Goal: Task Accomplishment & Management: Manage account settings

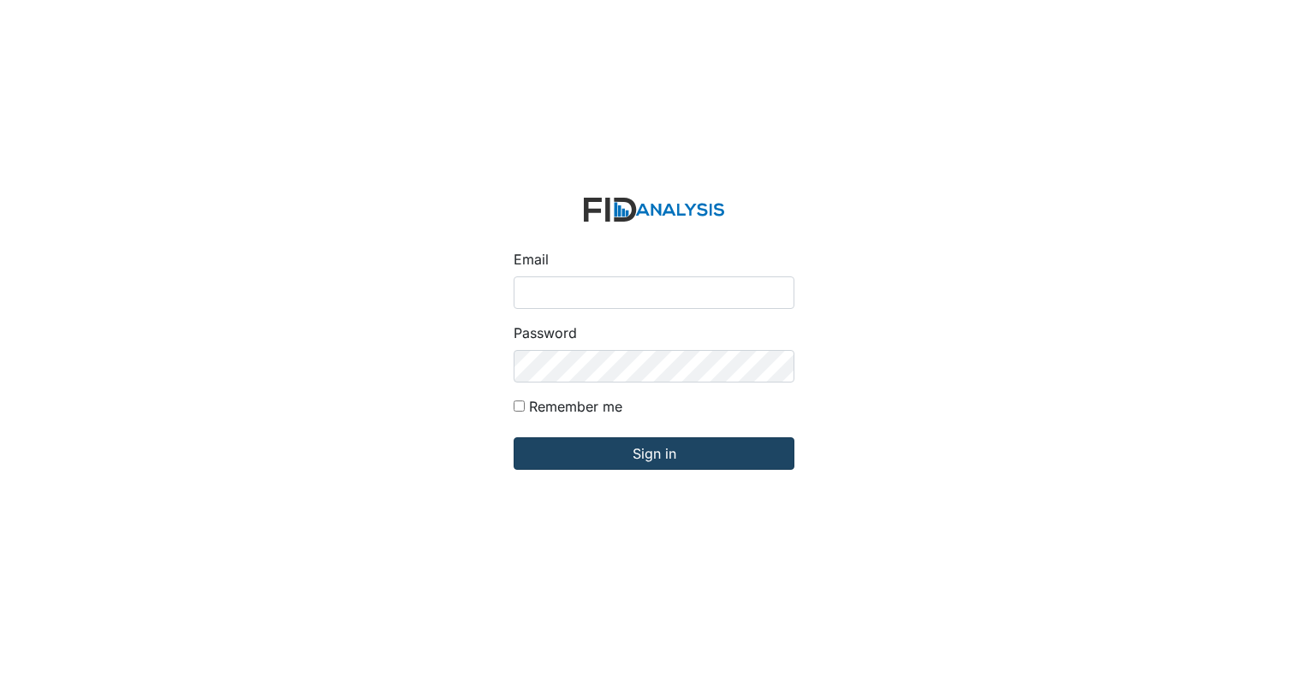
type input "[EMAIL_ADDRESS][DOMAIN_NAME]"
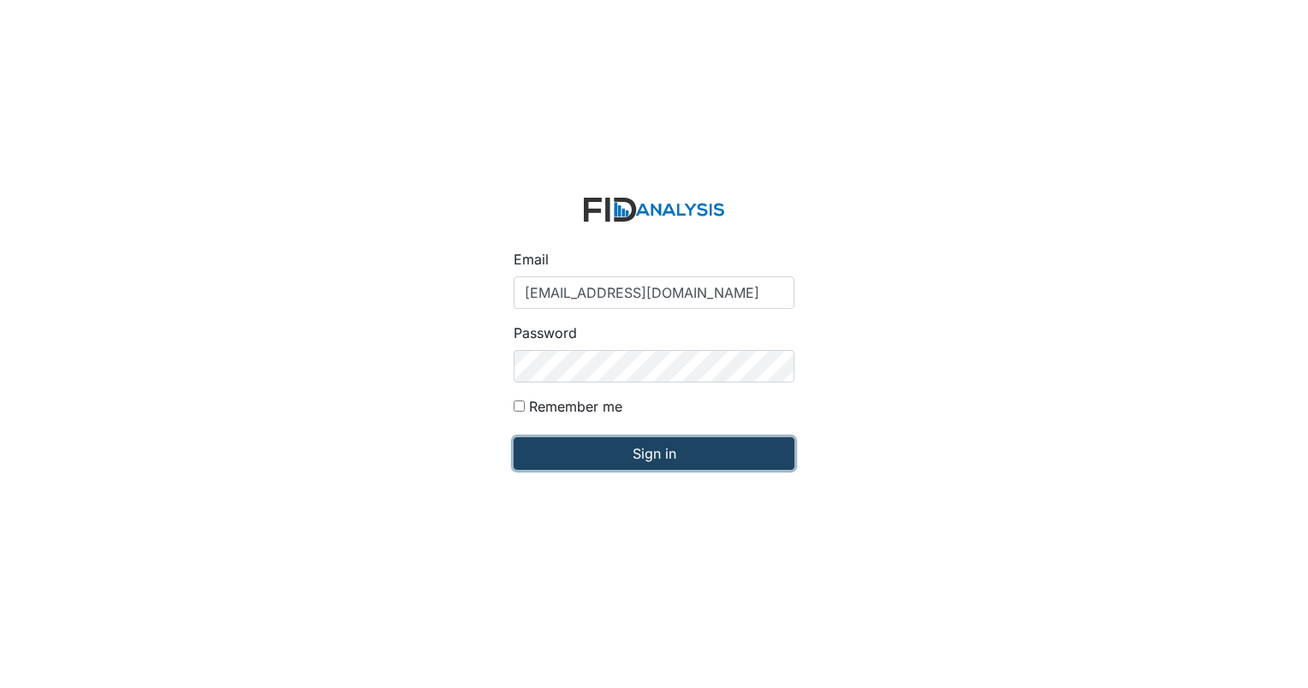
click at [610, 450] on input "Sign in" at bounding box center [654, 453] width 281 height 33
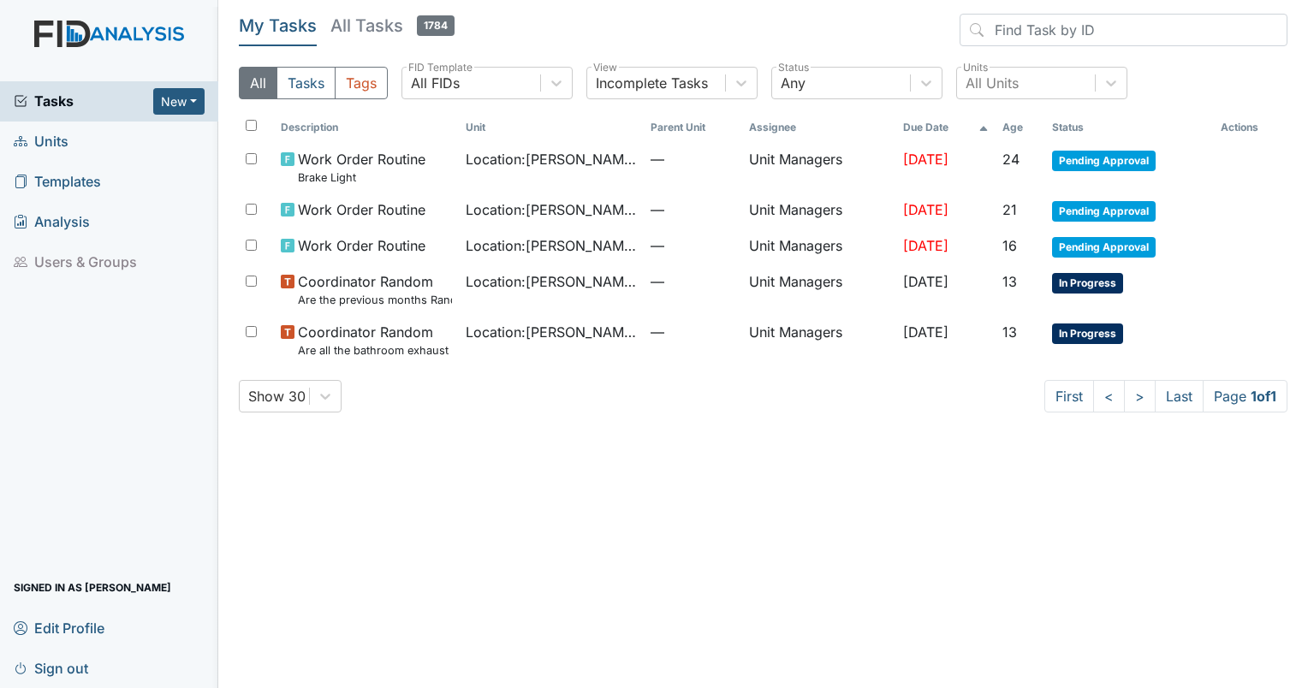
click at [31, 144] on span "Units" at bounding box center [41, 141] width 55 height 27
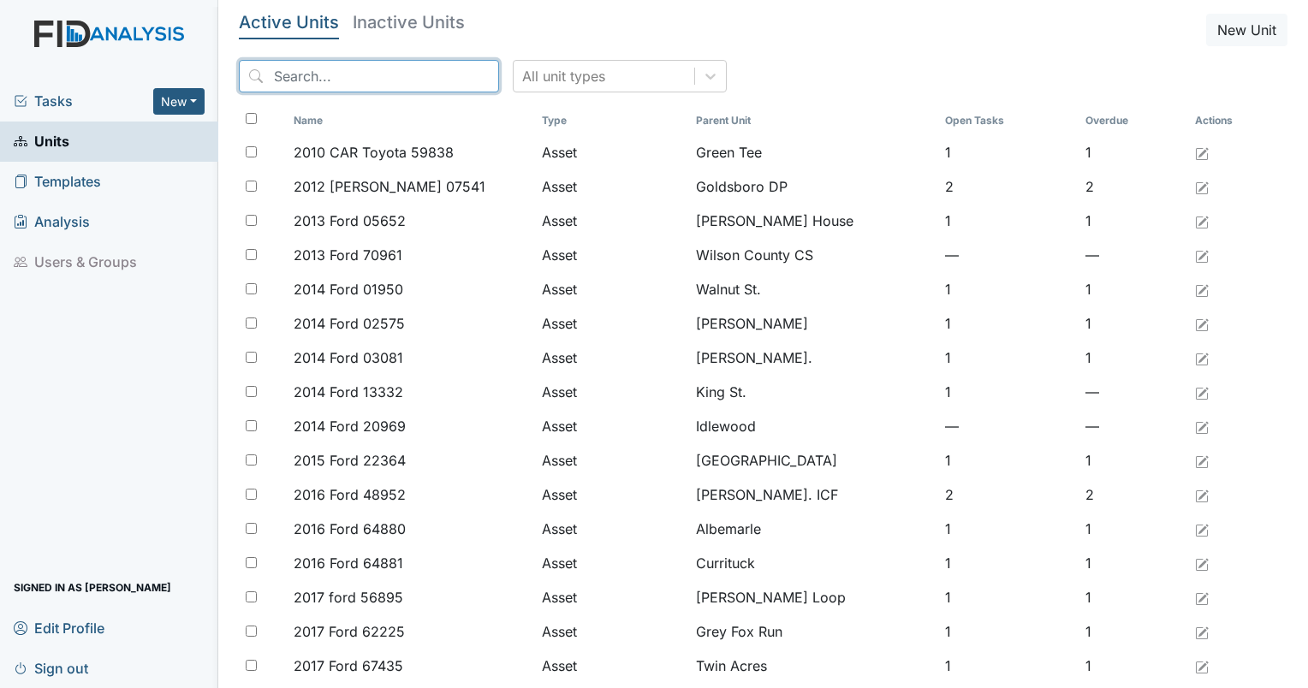
click at [354, 82] on input "search" at bounding box center [369, 76] width 260 height 33
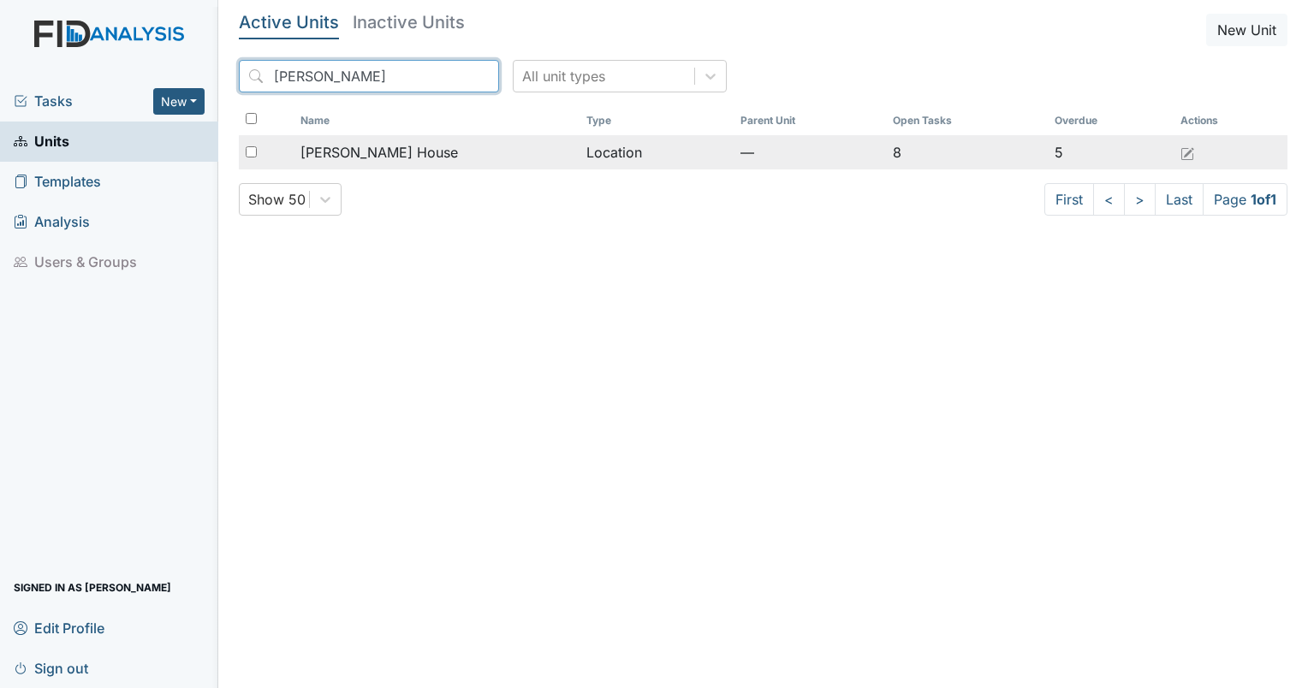
type input "scot"
click at [256, 152] on input "checkbox" at bounding box center [251, 151] width 11 height 11
checkbox input "true"
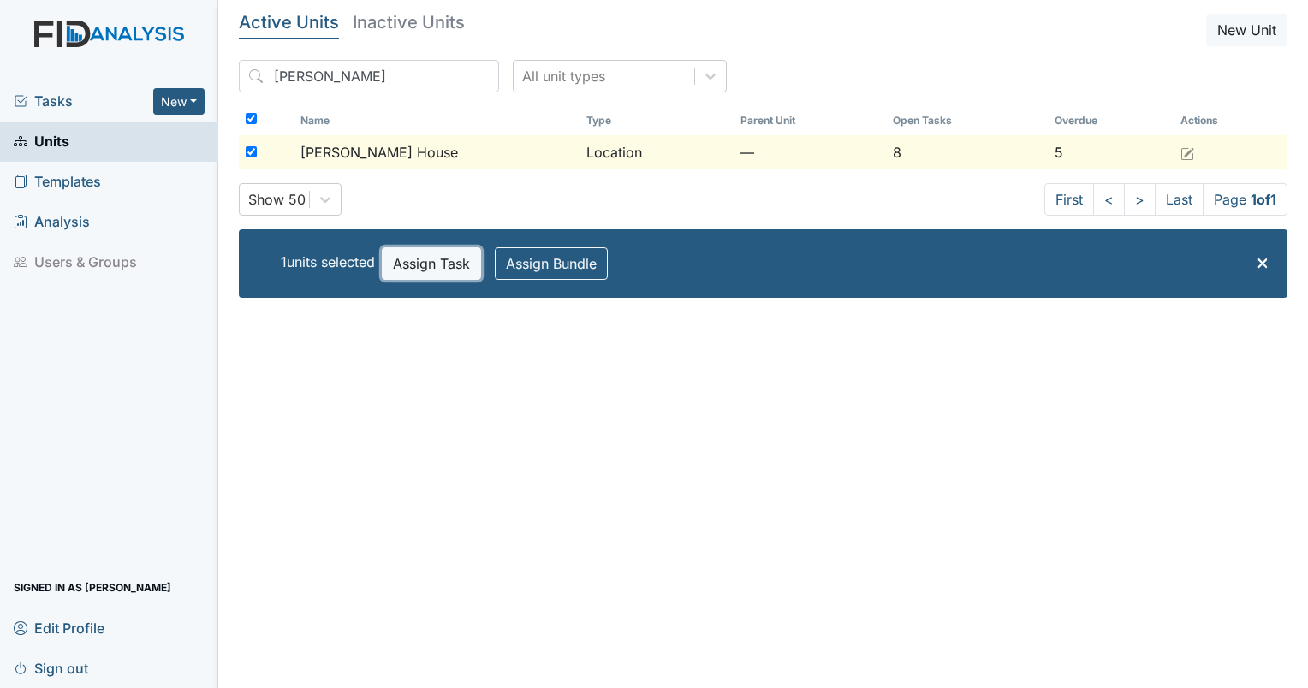
click at [410, 255] on button "Assign Task" at bounding box center [431, 263] width 99 height 33
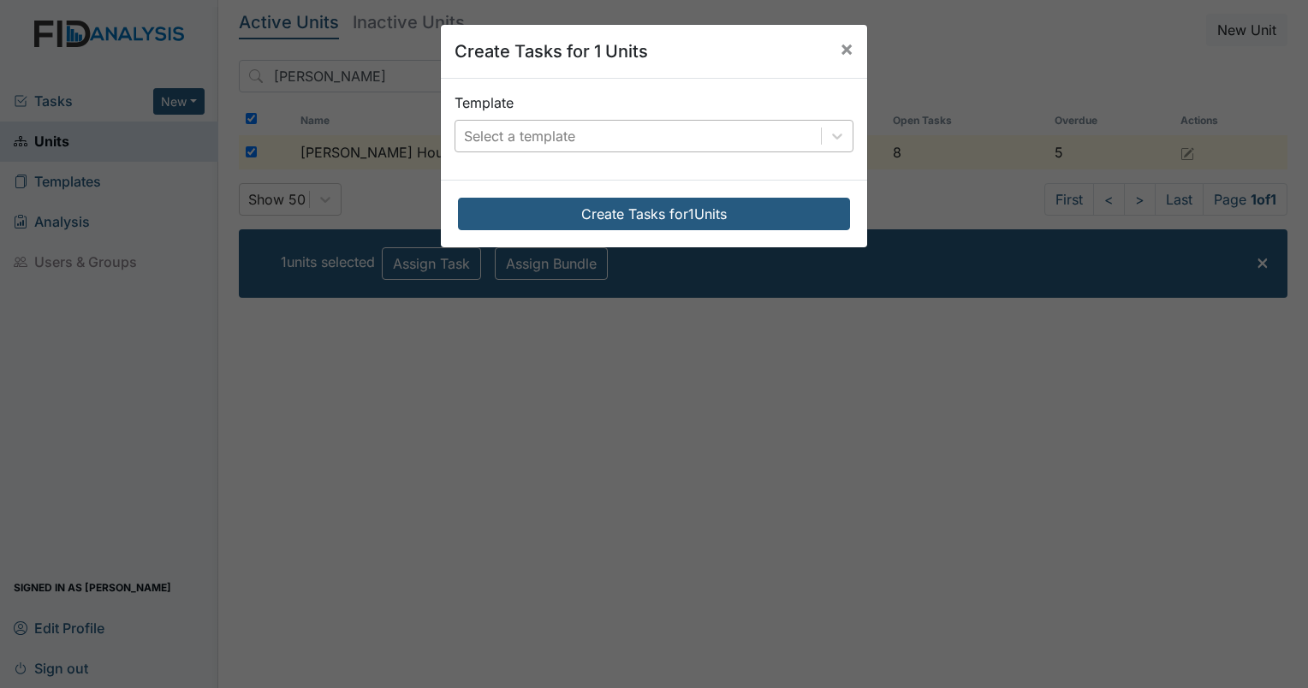
click at [558, 137] on div "Select a template" at bounding box center [519, 136] width 111 height 21
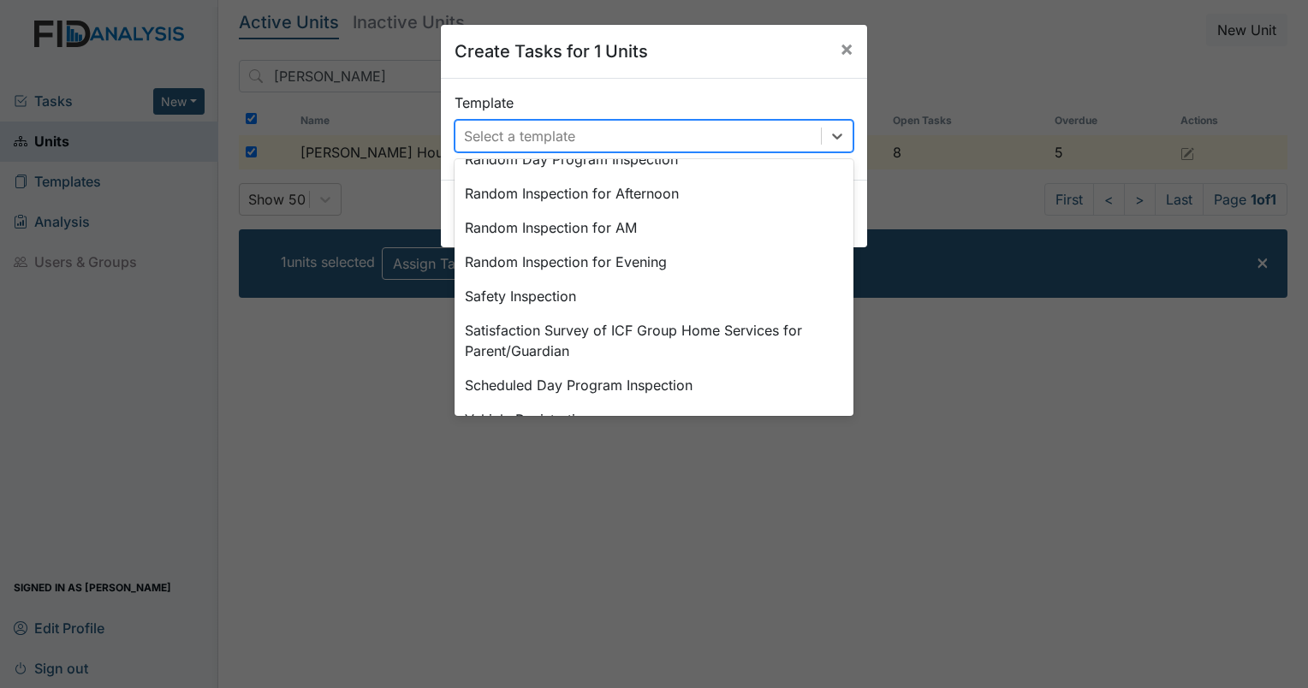
scroll to position [897, 0]
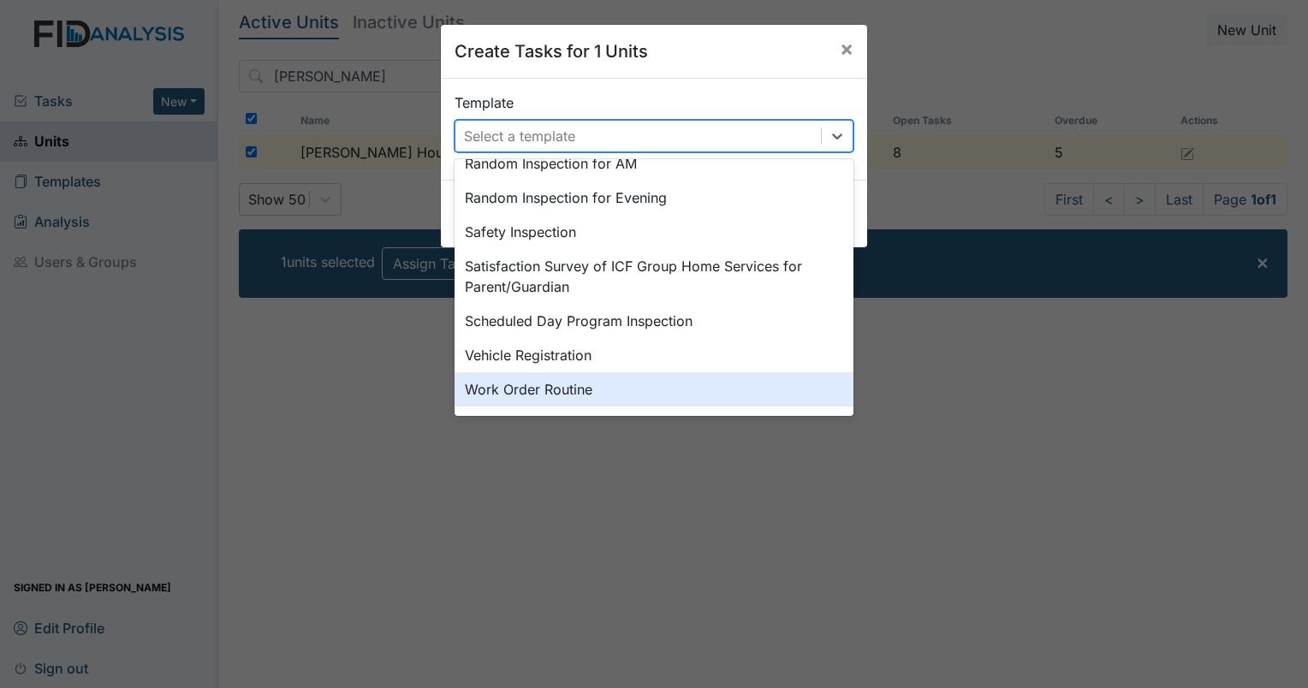
click at [594, 390] on div "Work Order Routine" at bounding box center [654, 389] width 399 height 34
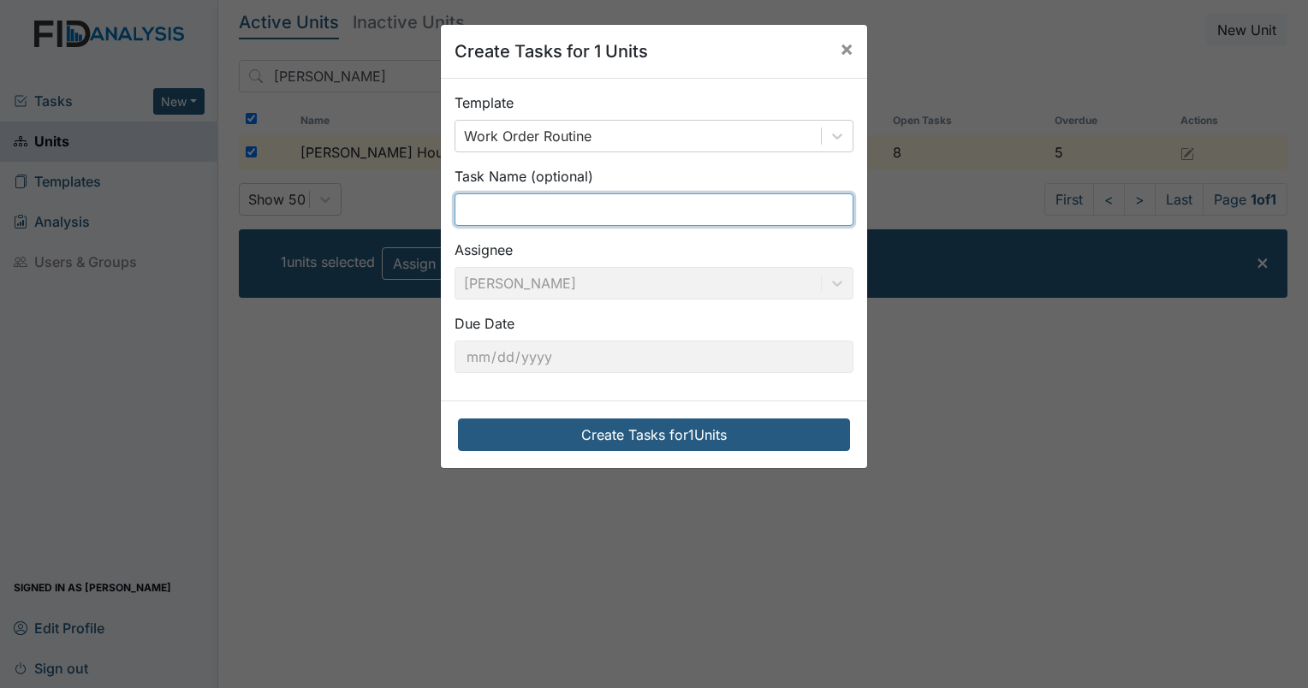
click at [532, 205] on input "text" at bounding box center [654, 209] width 399 height 33
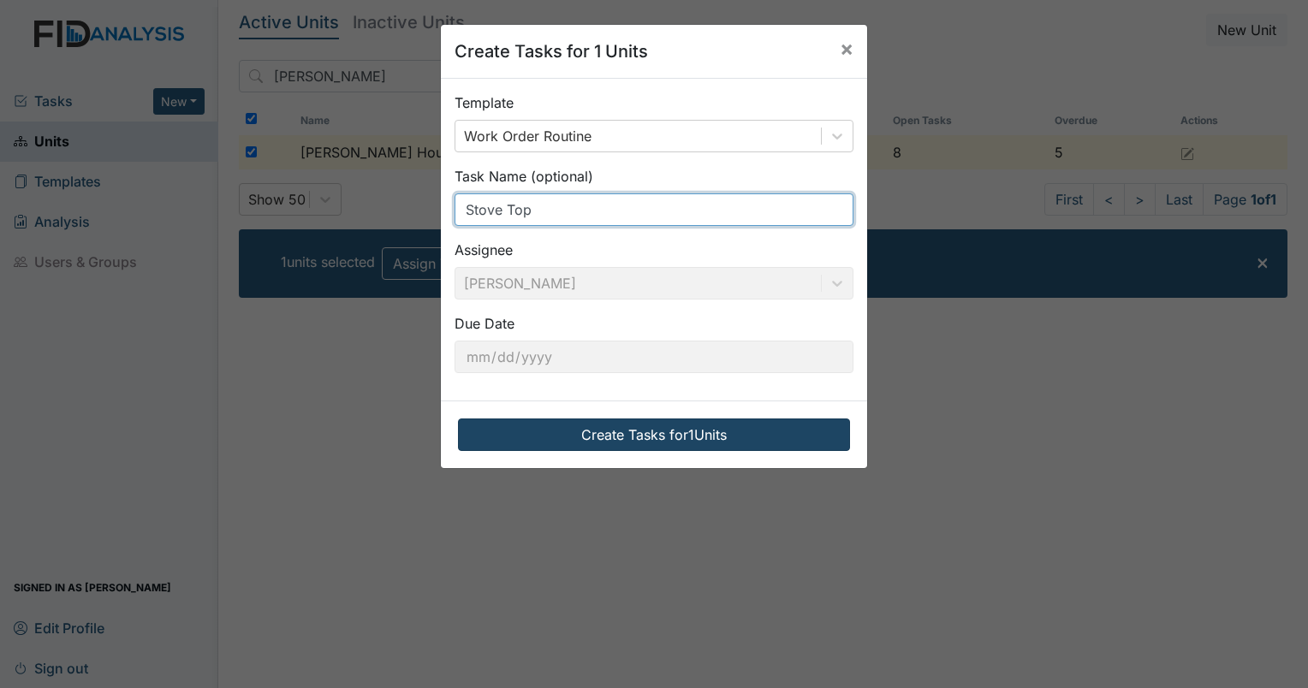
type input "Stove Top"
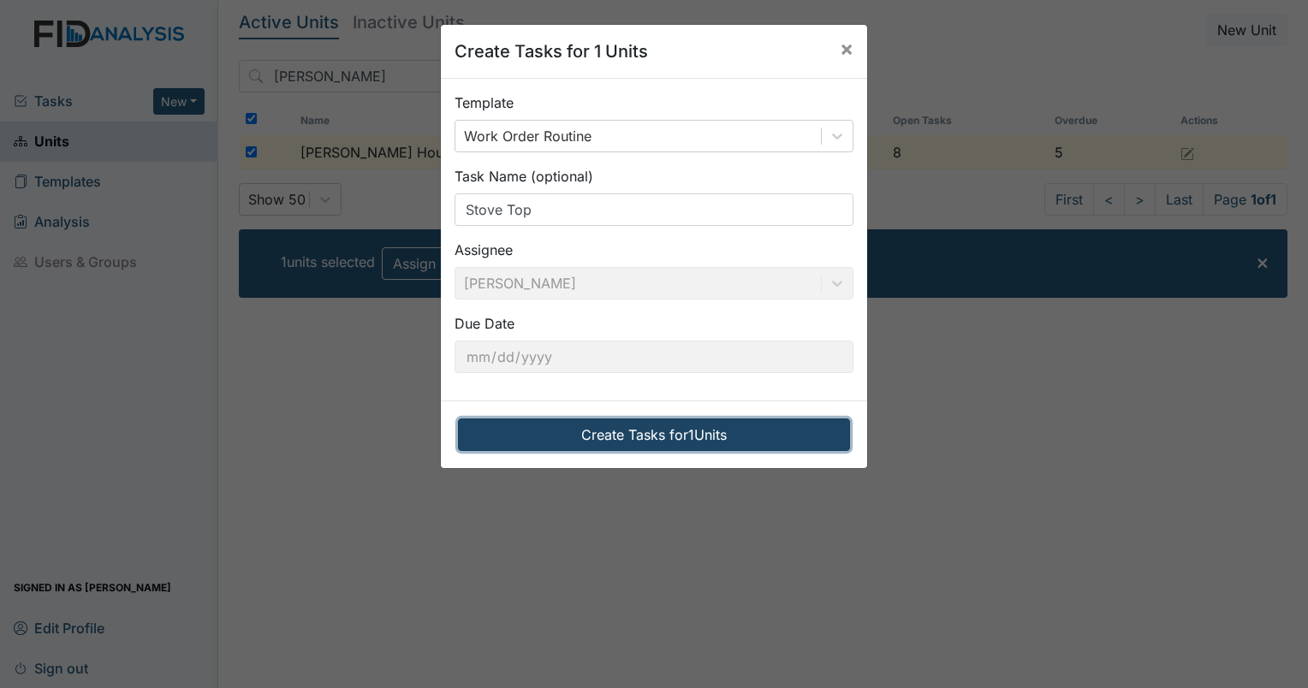
click at [575, 433] on button "Create Tasks for 1 Units" at bounding box center [654, 435] width 392 height 33
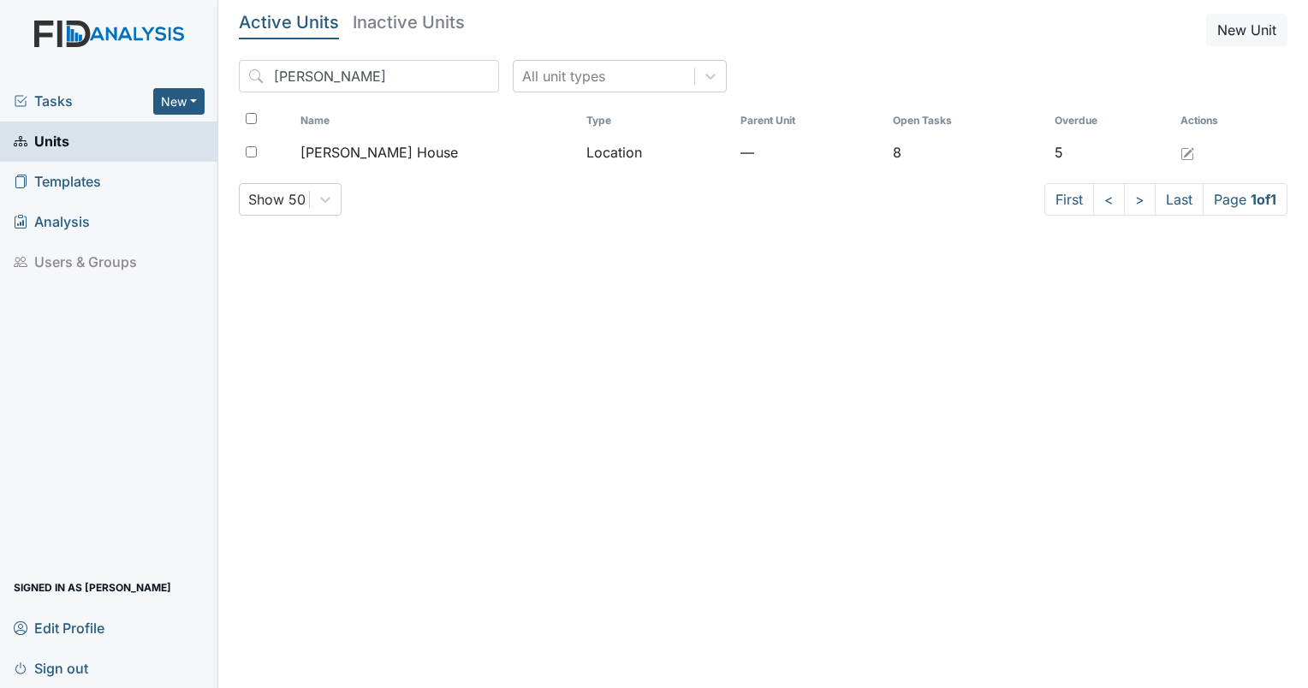
click at [42, 98] on span "Tasks" at bounding box center [84, 101] width 140 height 21
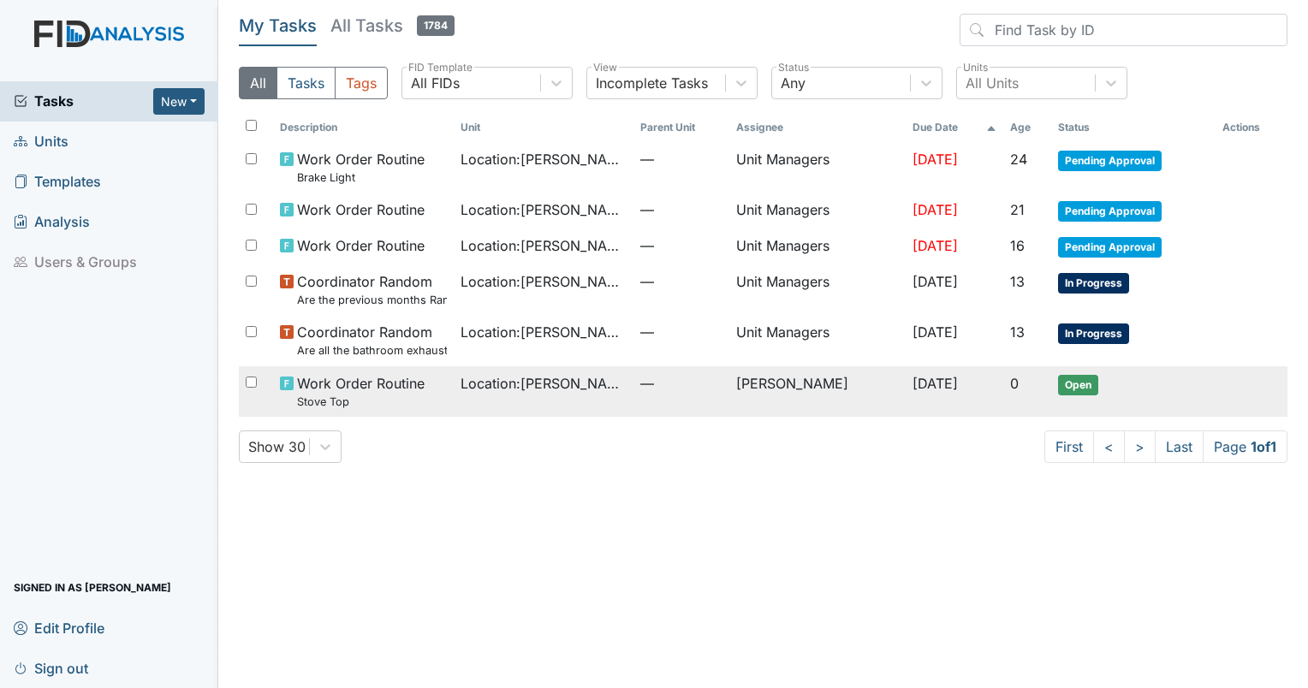
click at [1082, 378] on span "Open" at bounding box center [1078, 385] width 40 height 21
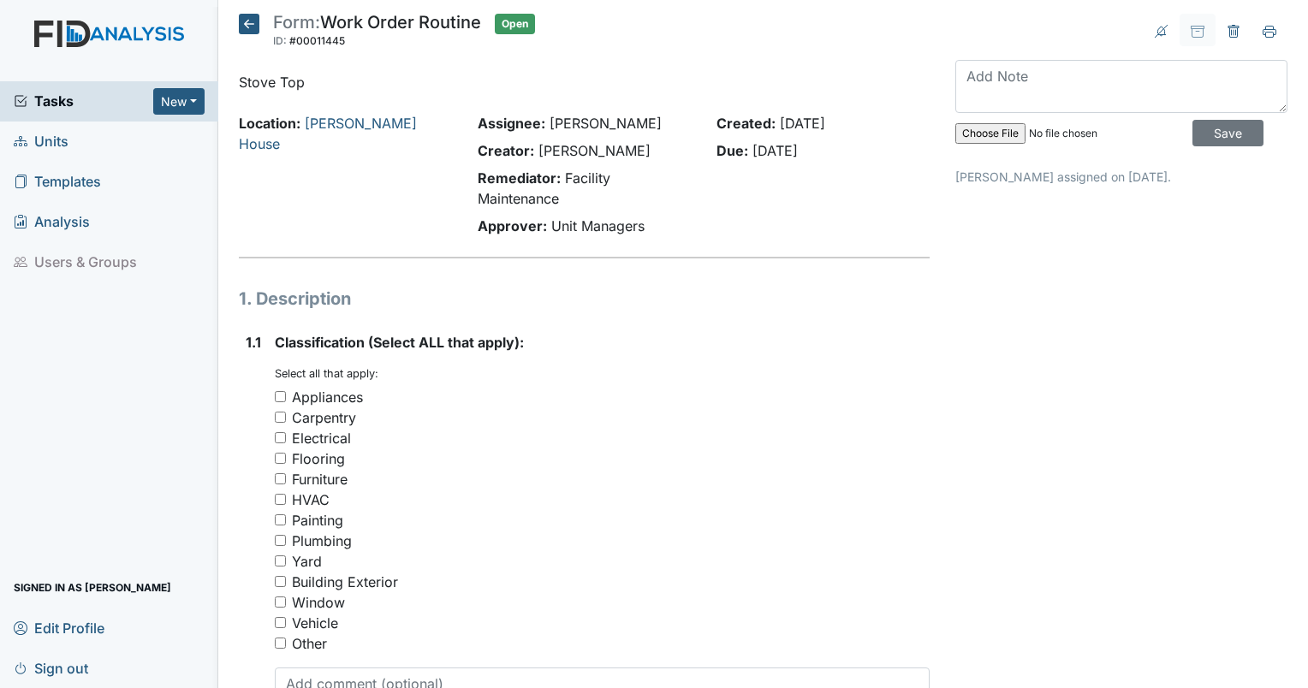
click at [277, 396] on input "Appliances" at bounding box center [280, 396] width 11 height 11
checkbox input "true"
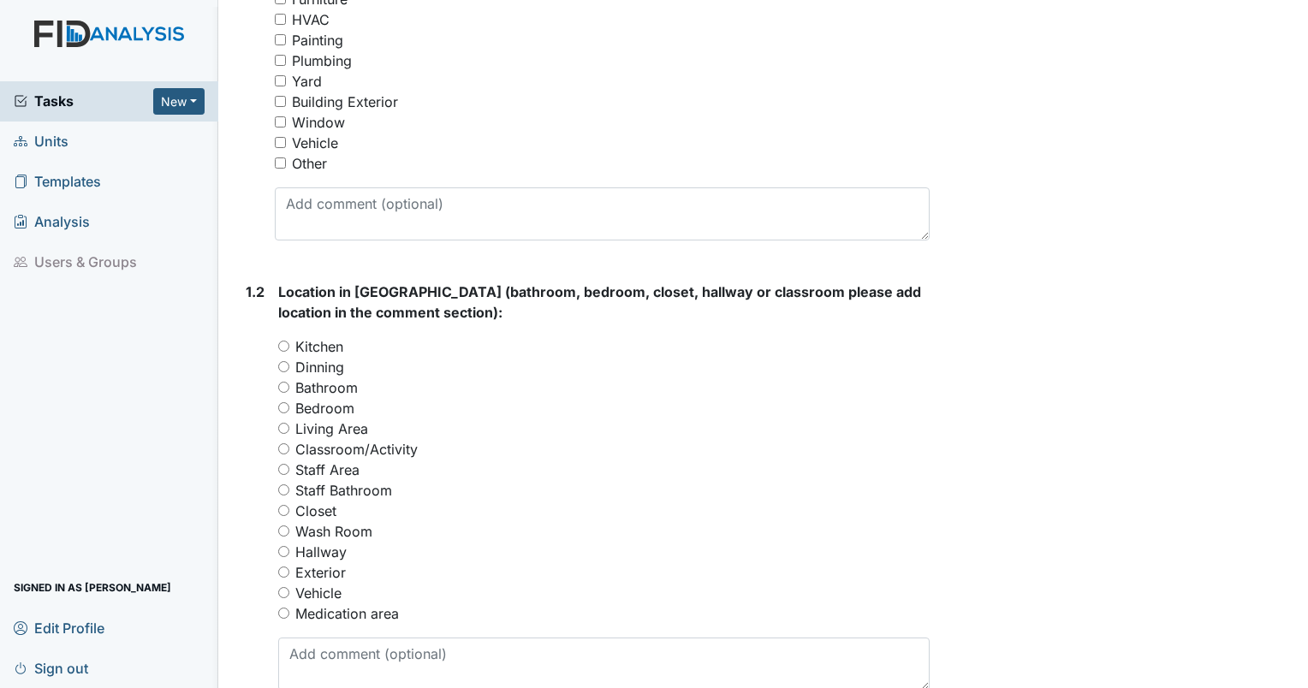
scroll to position [562, 0]
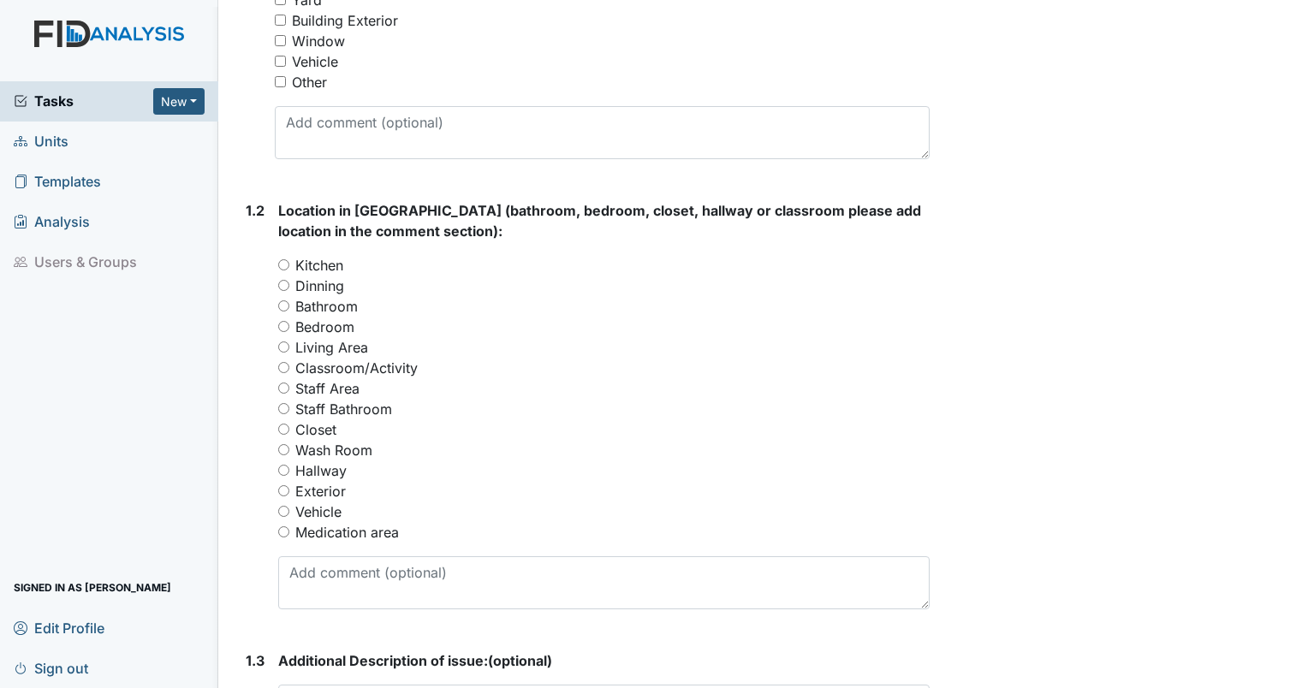
click at [333, 266] on label "Kitchen" at bounding box center [319, 265] width 48 height 21
click at [289, 266] on input "Kitchen" at bounding box center [283, 264] width 11 height 11
radio input "true"
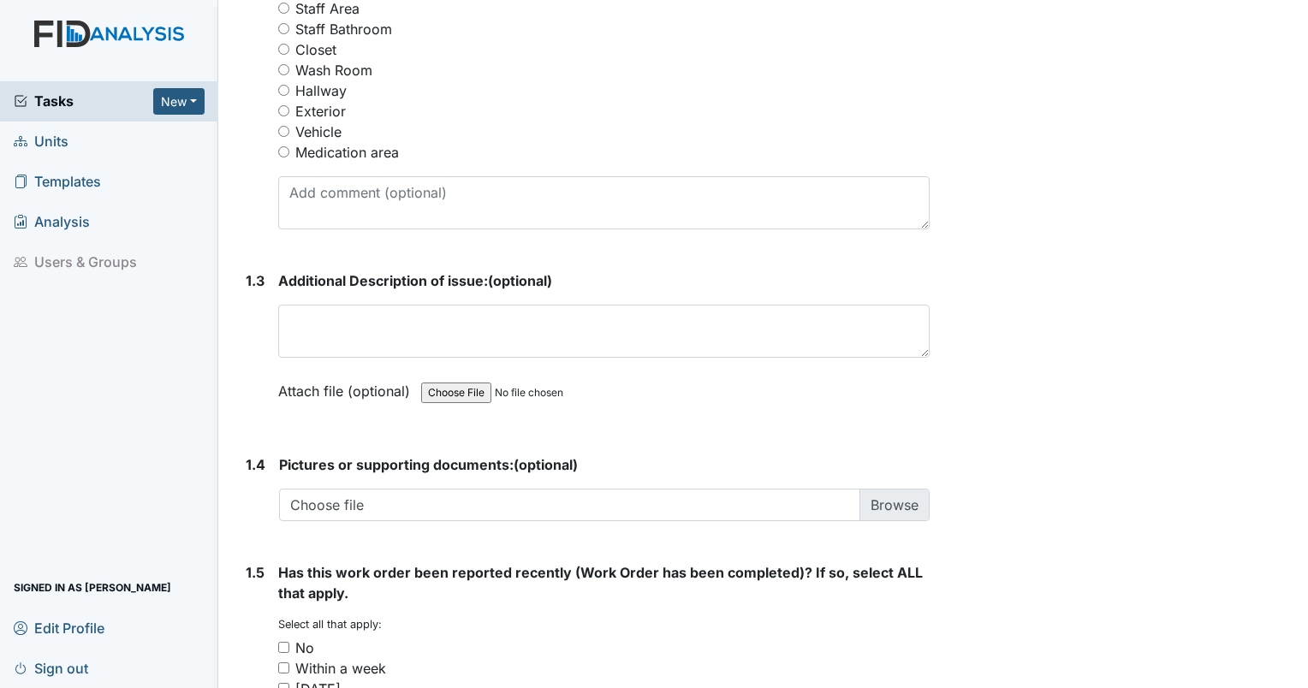
scroll to position [949, 0]
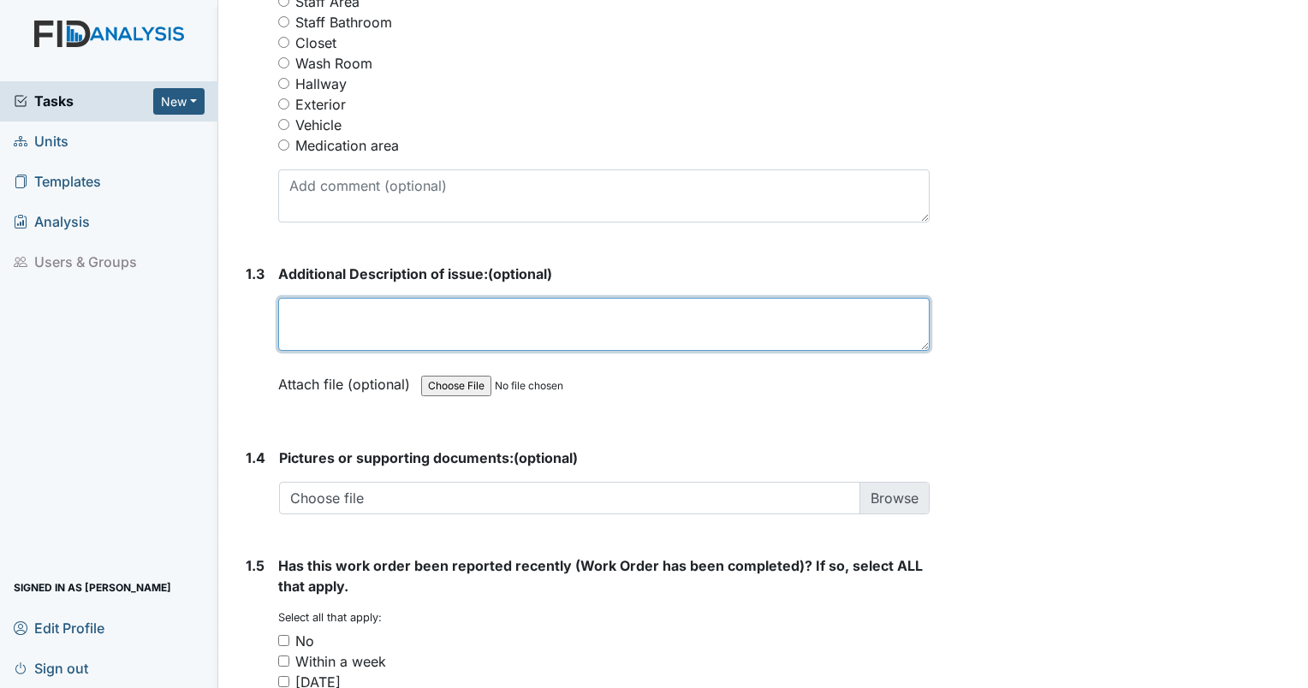
click at [683, 338] on textarea at bounding box center [604, 324] width 652 height 53
click at [317, 317] on textarea "Stop top burner top right" at bounding box center [604, 324] width 652 height 53
click at [414, 313] on textarea "Stove top burner top right" at bounding box center [604, 324] width 652 height 53
click at [437, 318] on textarea "Stove top burner right" at bounding box center [604, 324] width 652 height 53
click at [503, 311] on textarea "Stove top burner right rear is out not heating." at bounding box center [604, 324] width 652 height 53
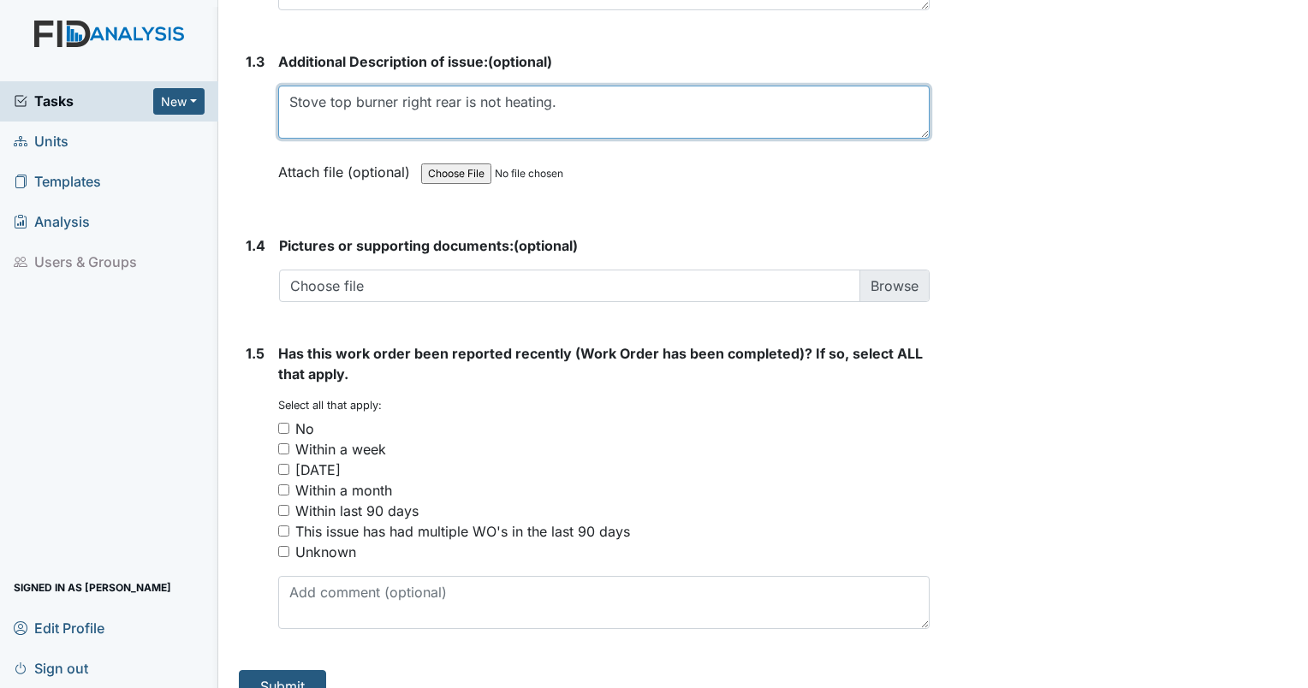
scroll to position [1187, 0]
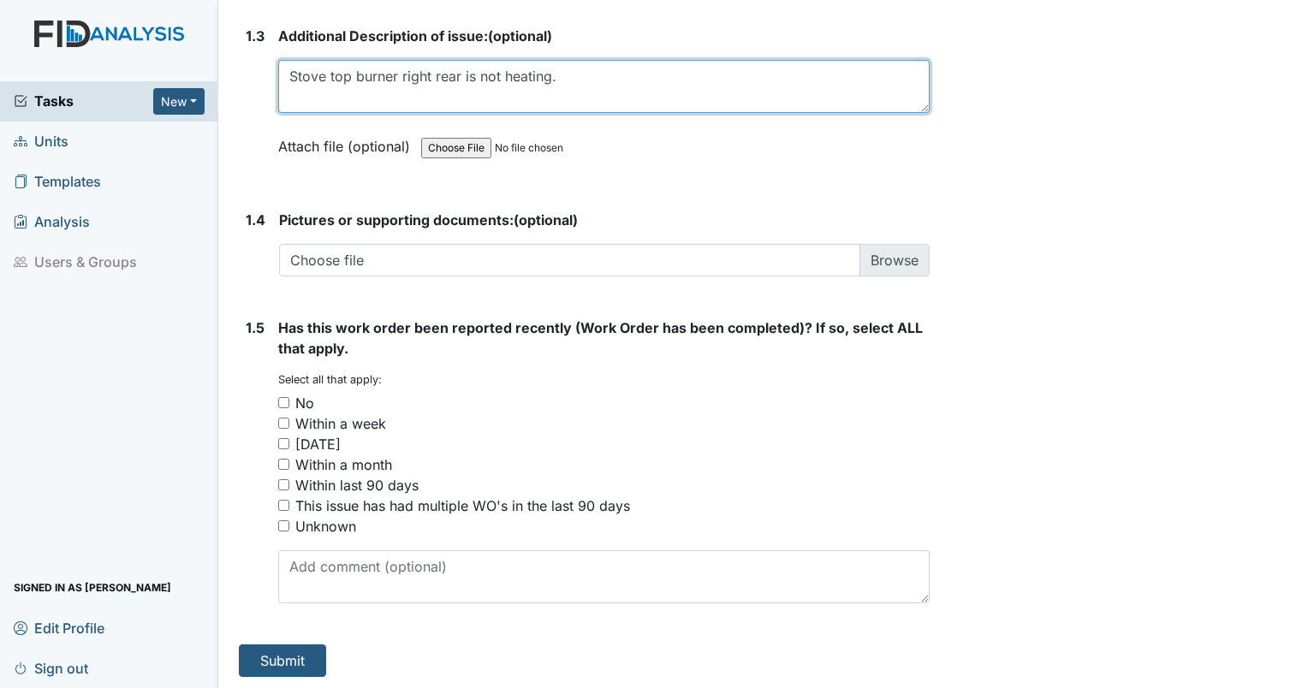
type textarea "Stove top burner right rear is not heating."
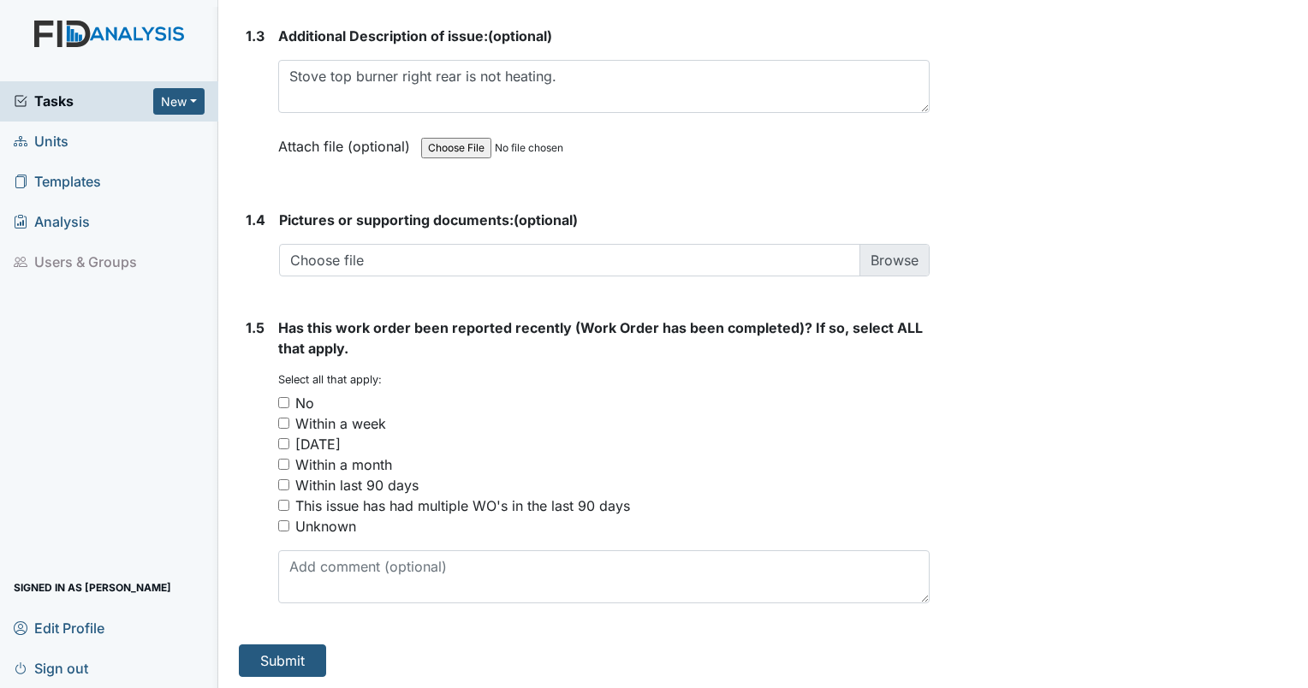
click at [312, 397] on div "No" at bounding box center [304, 403] width 19 height 21
click at [289, 397] on input "No" at bounding box center [283, 402] width 11 height 11
checkbox input "true"
click at [315, 666] on button "Submit" at bounding box center [282, 661] width 87 height 33
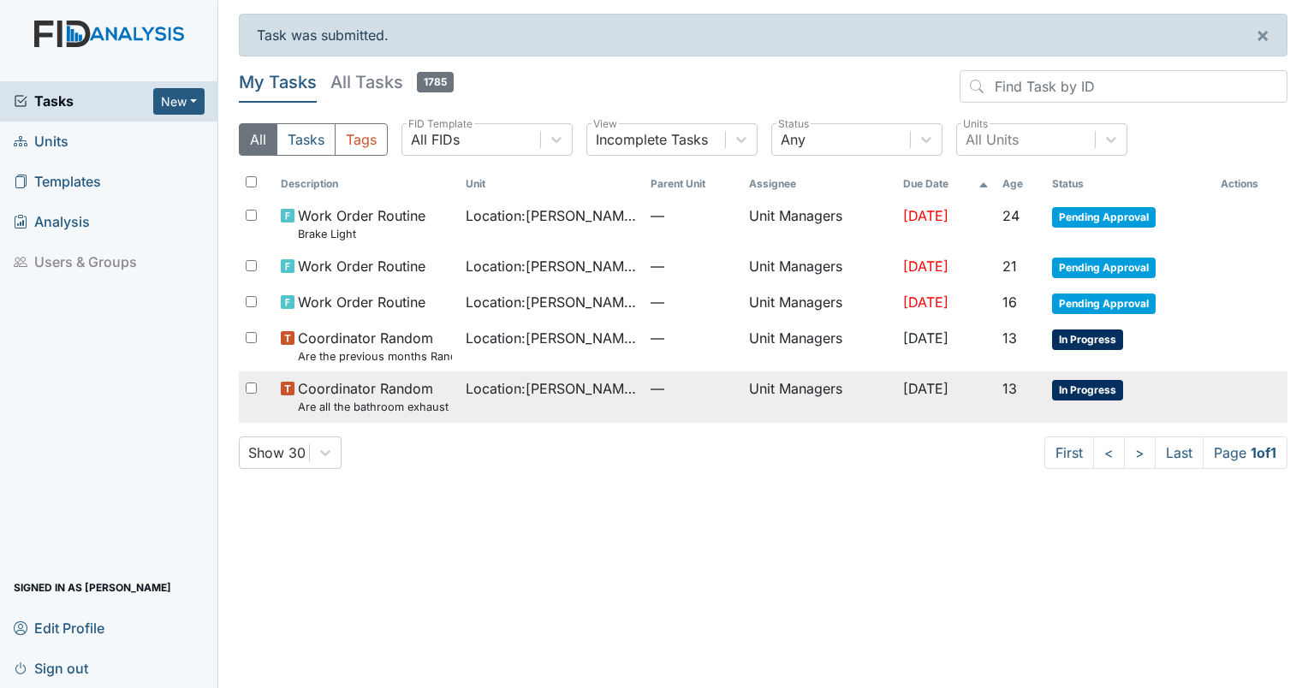
click at [1098, 387] on span "In Progress" at bounding box center [1087, 390] width 71 height 21
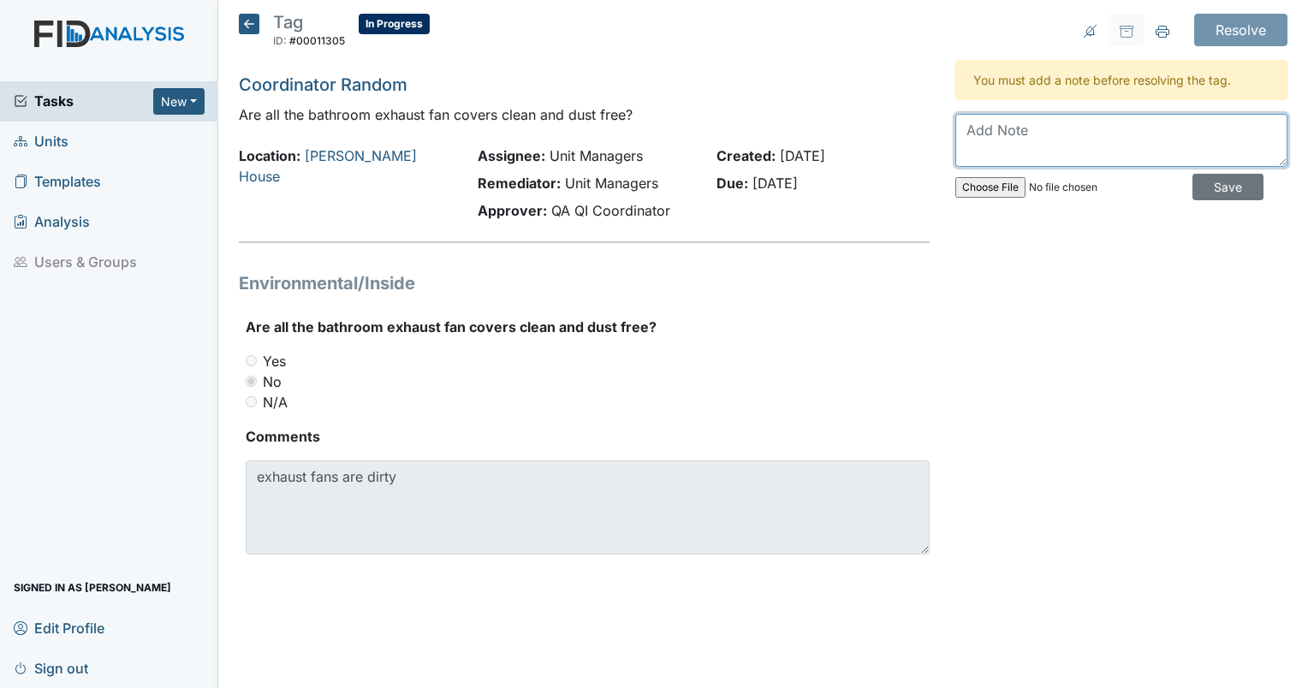
click at [1082, 123] on textarea at bounding box center [1121, 140] width 332 height 53
click at [1101, 127] on textarea "Staff will cleaning" at bounding box center [1121, 140] width 332 height 53
click at [1197, 140] on textarea "Staff will clean exhaust fan fans weeklly as scheduled on weekend" at bounding box center [1121, 140] width 332 height 53
click at [1112, 152] on textarea "Staff will clean exhaust fan fans weekly as scheduled on weekend" at bounding box center [1121, 140] width 332 height 53
click at [1226, 146] on textarea "Staff will clean exhaust fan fans weekly as scheduled on weekend duties. With s…" at bounding box center [1121, 140] width 332 height 53
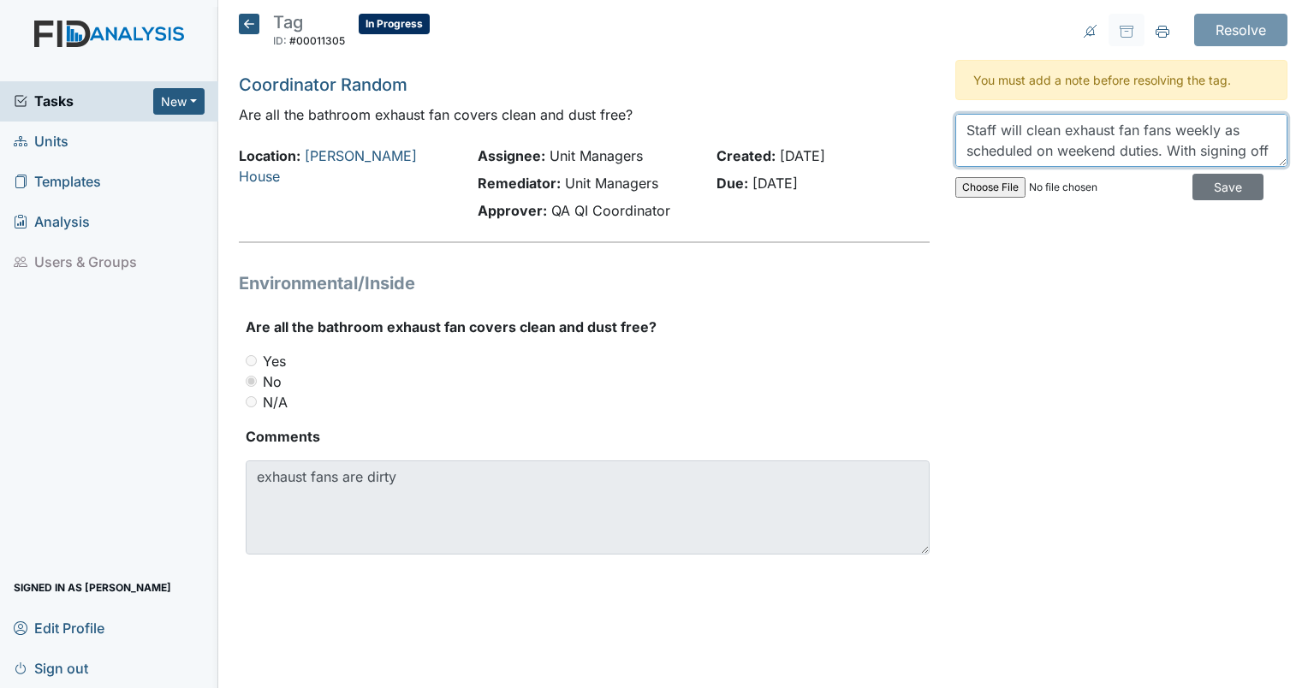
click at [1259, 154] on textarea "Staff will clean exhaust fan fans weekly as scheduled on weekend duties. With s…" at bounding box center [1121, 140] width 332 height 53
click at [1041, 156] on textarea "Staff will clean exhaust fan fans weekly as scheduled on weekend duties. With s…" at bounding box center [1121, 140] width 332 height 53
type textarea "Staff will clean exhaust fan fans weekly as scheduled on weekend duties. With s…"
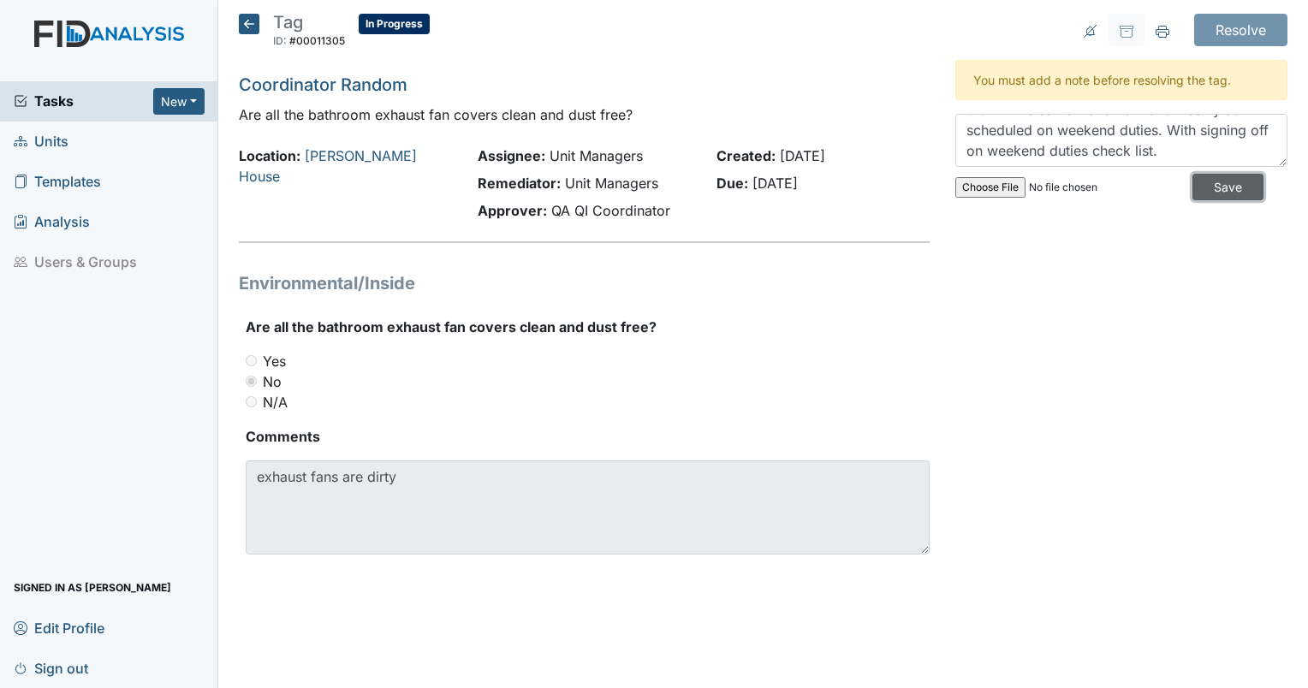
click at [1211, 198] on input "Save" at bounding box center [1228, 187] width 71 height 27
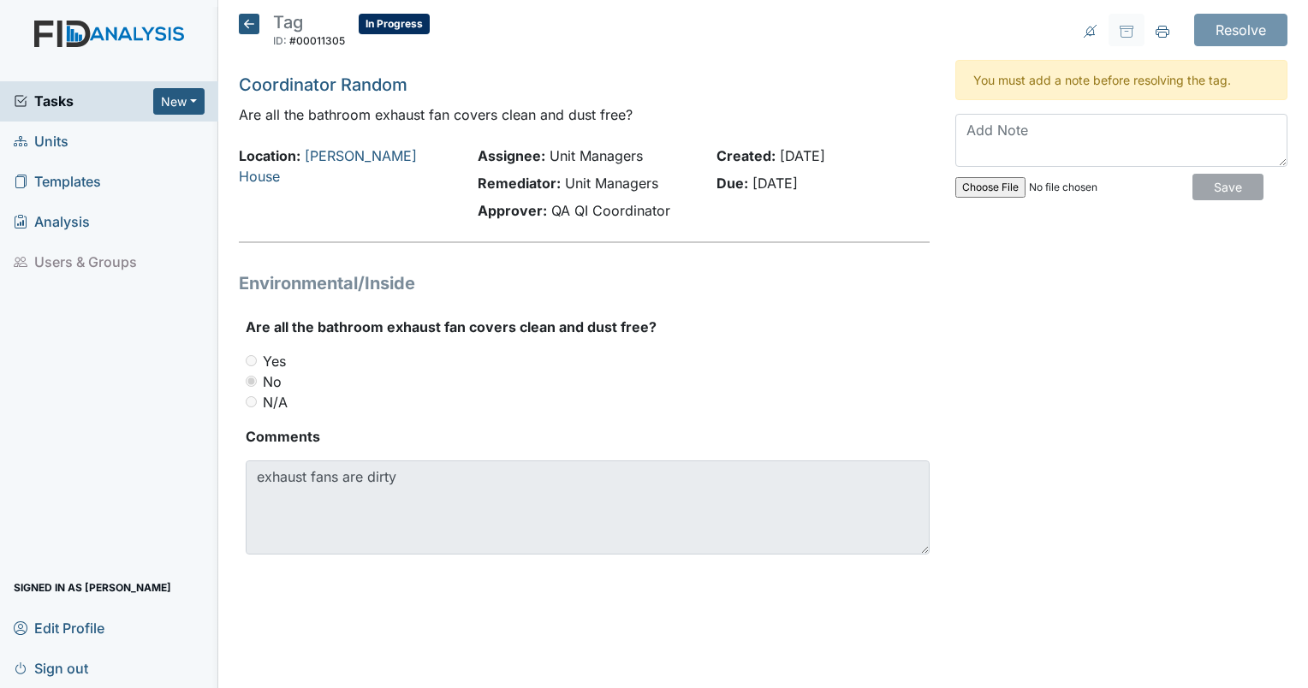
scroll to position [0, 0]
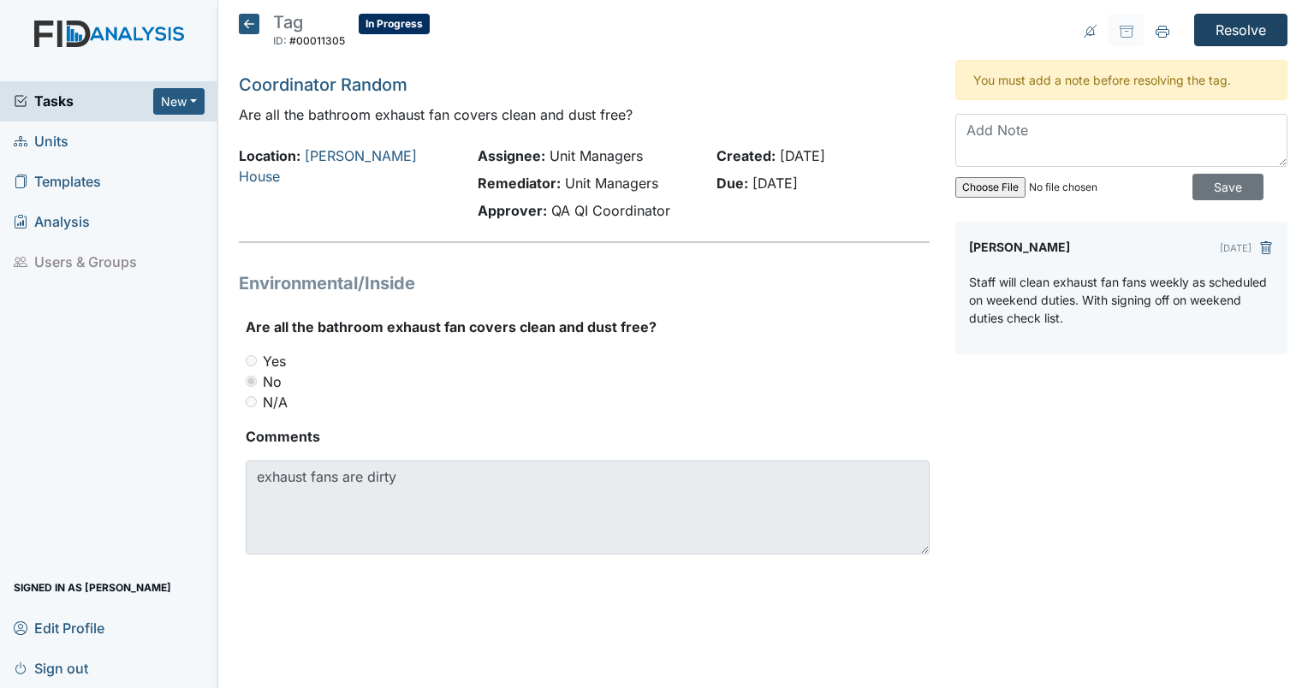
click at [1246, 34] on input "Resolve" at bounding box center [1240, 30] width 93 height 33
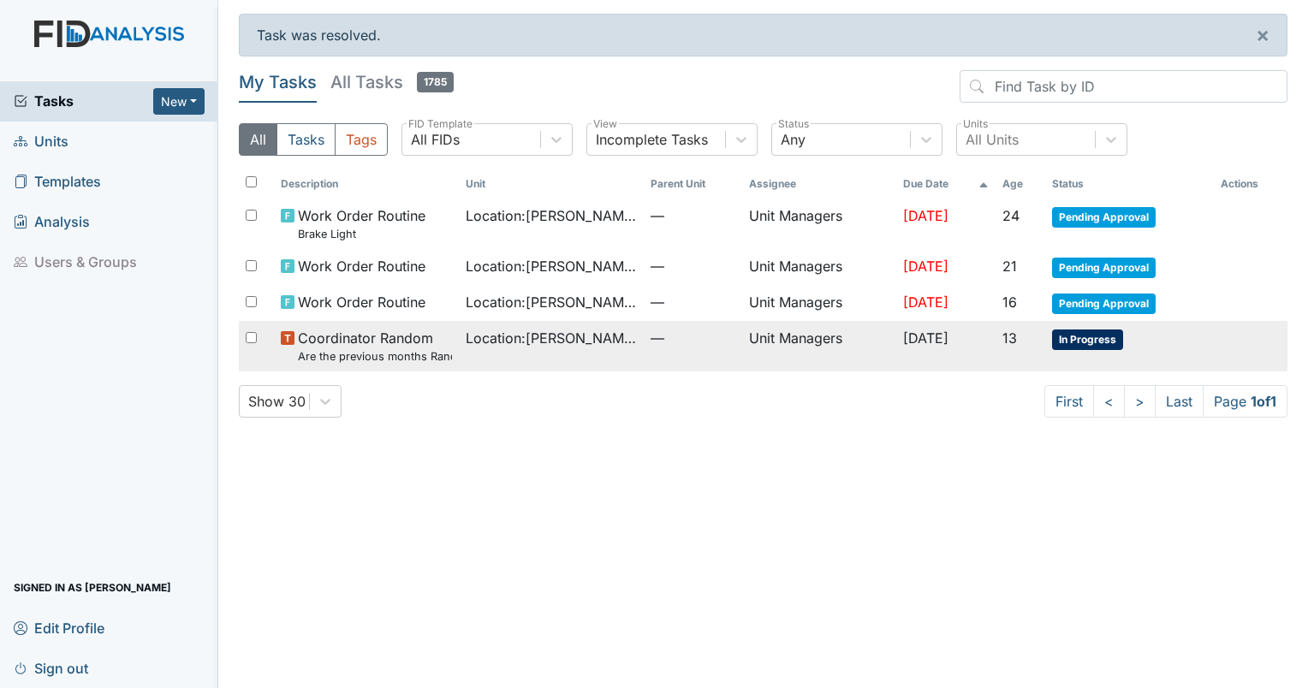
click at [1082, 348] on td "In Progress" at bounding box center [1129, 346] width 169 height 51
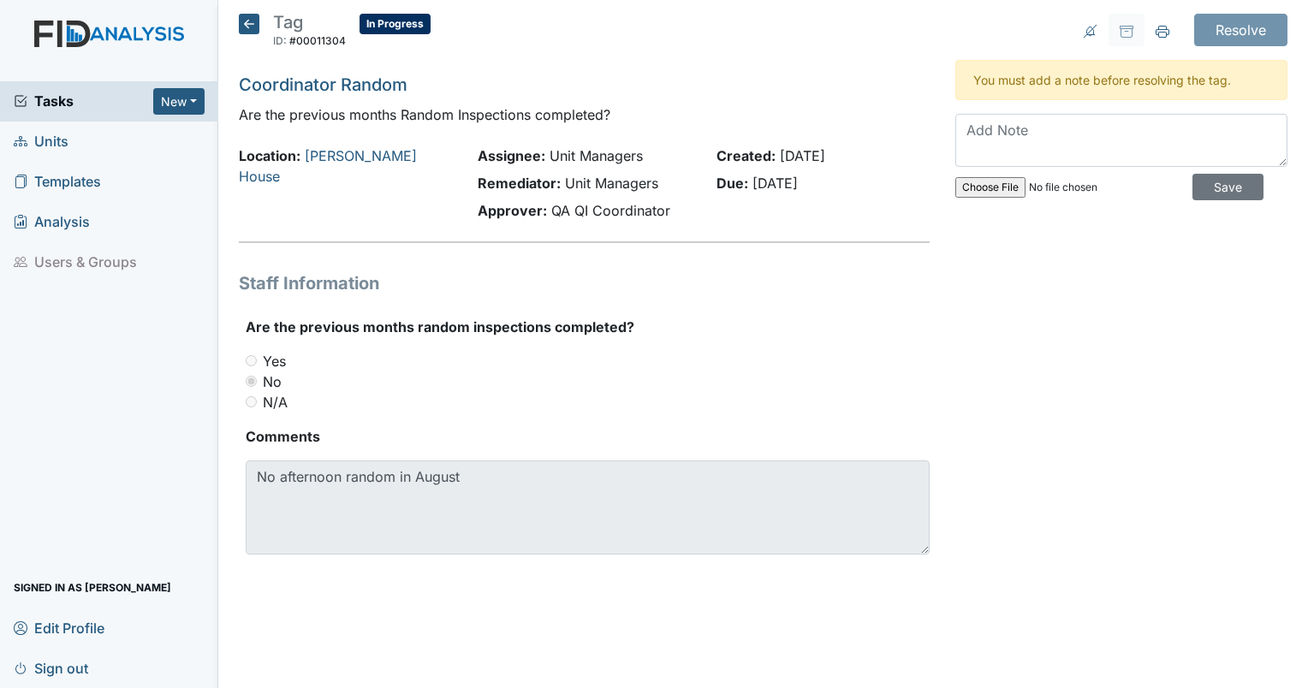
click at [995, 188] on input "file" at bounding box center [1071, 187] width 233 height 41
type input "C:\fakepath\RandomAfternoon_0825.pdf"
click at [1049, 121] on textarea at bounding box center [1121, 140] width 332 height 53
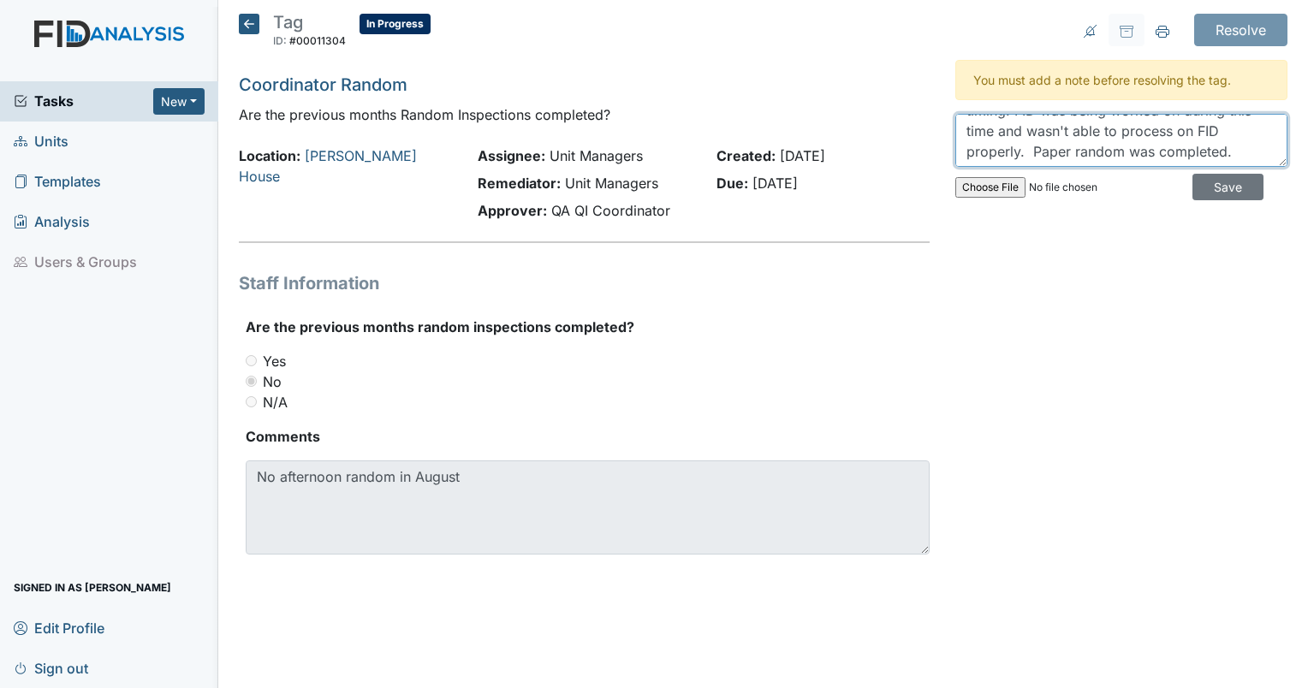
scroll to position [41, 0]
type textarea "Random was completed during scheduled timing. FID was being worked on during th…"
click at [1216, 195] on input "Save" at bounding box center [1228, 187] width 71 height 27
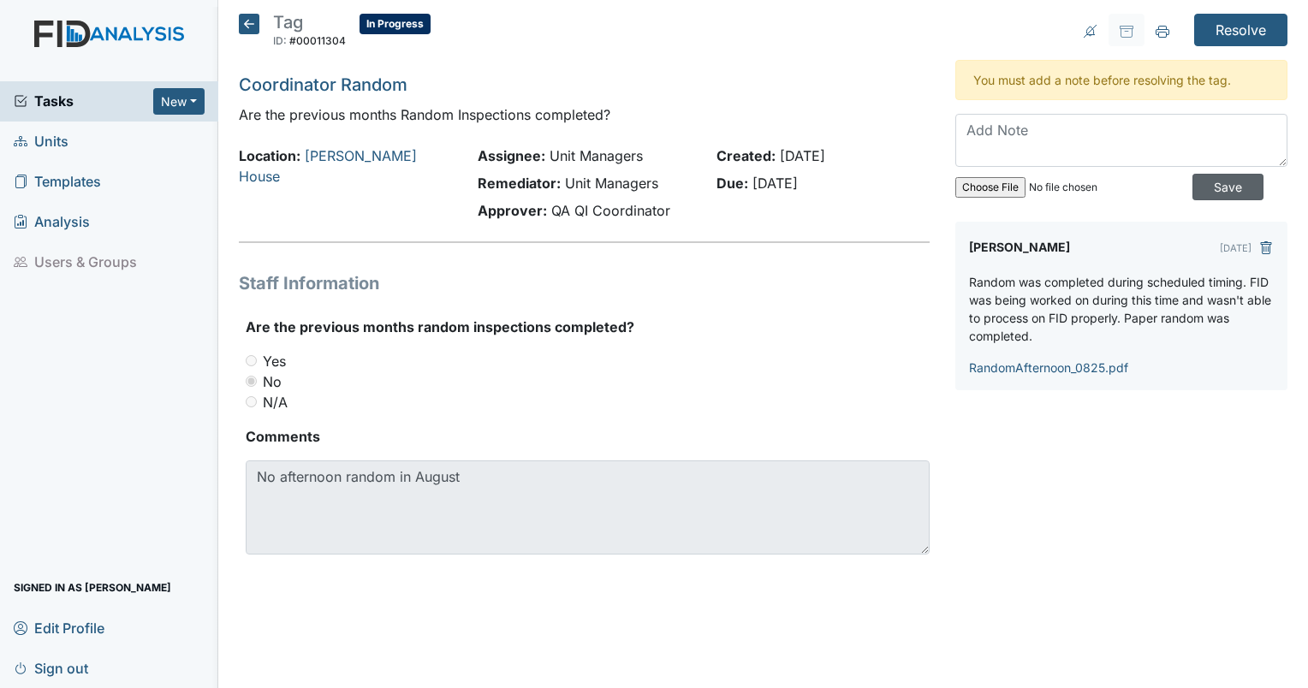
scroll to position [0, 0]
click at [1259, 41] on input "Resolve" at bounding box center [1240, 30] width 93 height 33
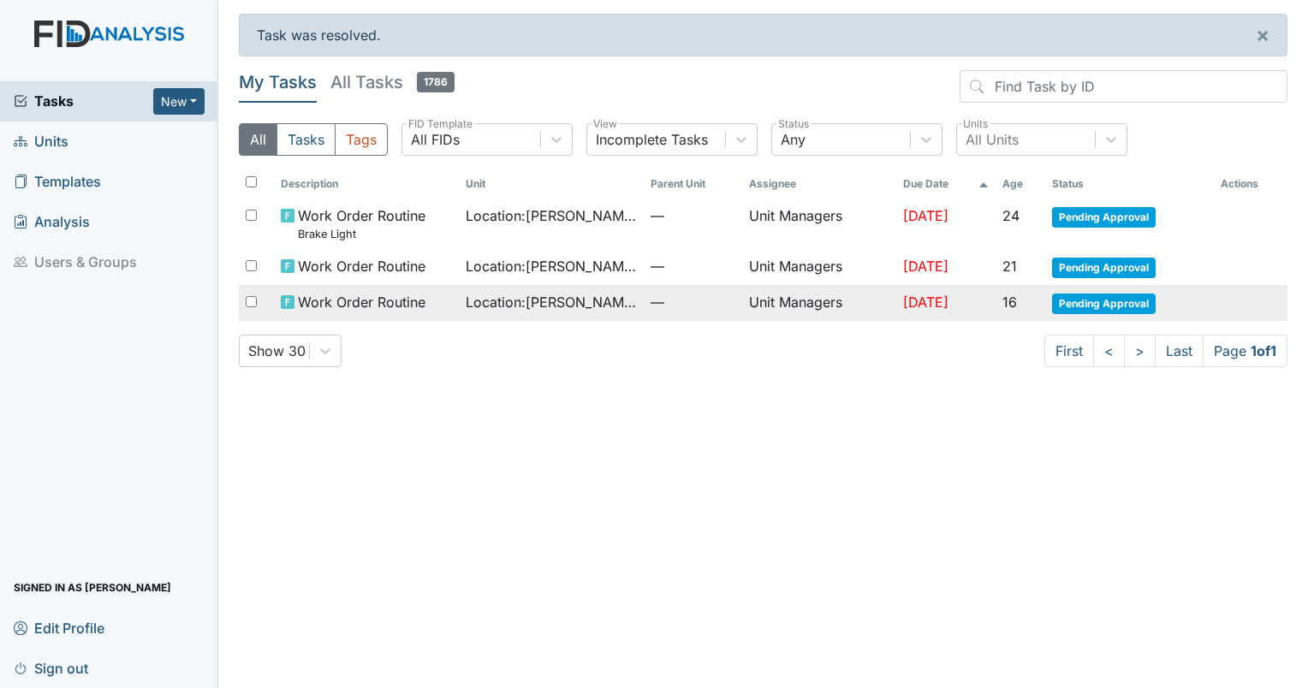
click at [407, 300] on span "Work Order Routine" at bounding box center [362, 302] width 128 height 21
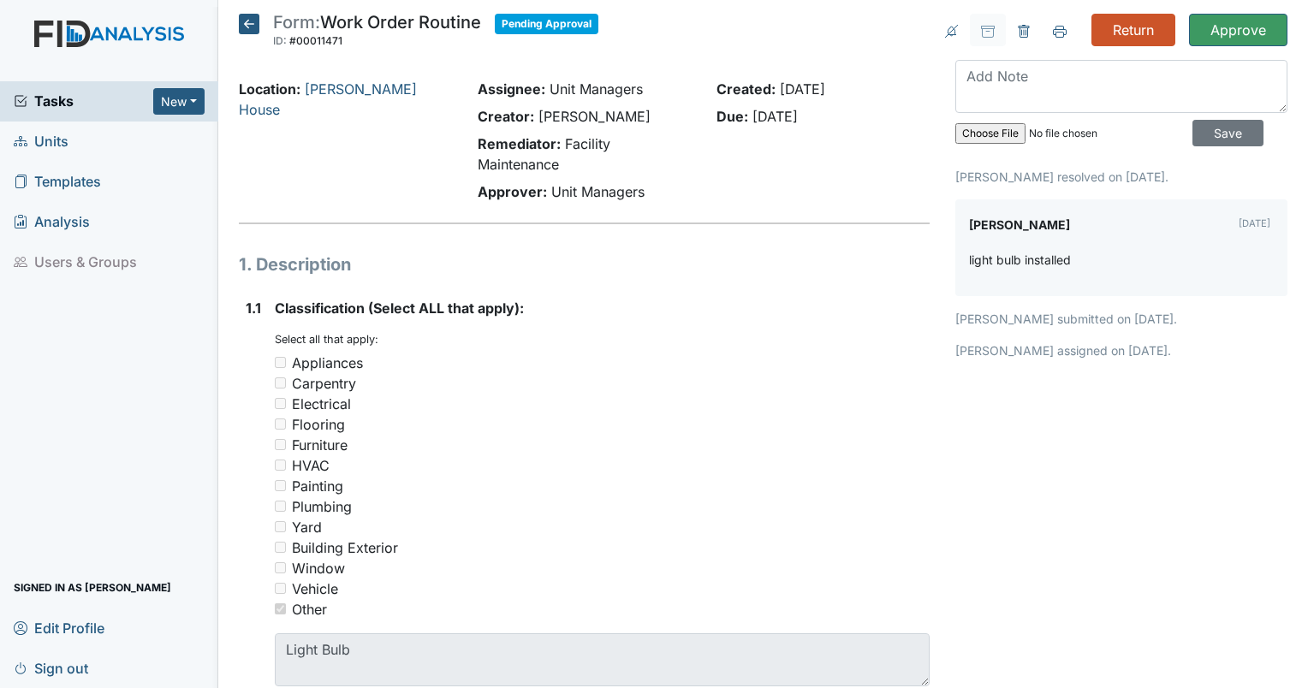
click at [247, 32] on icon at bounding box center [249, 24] width 21 height 21
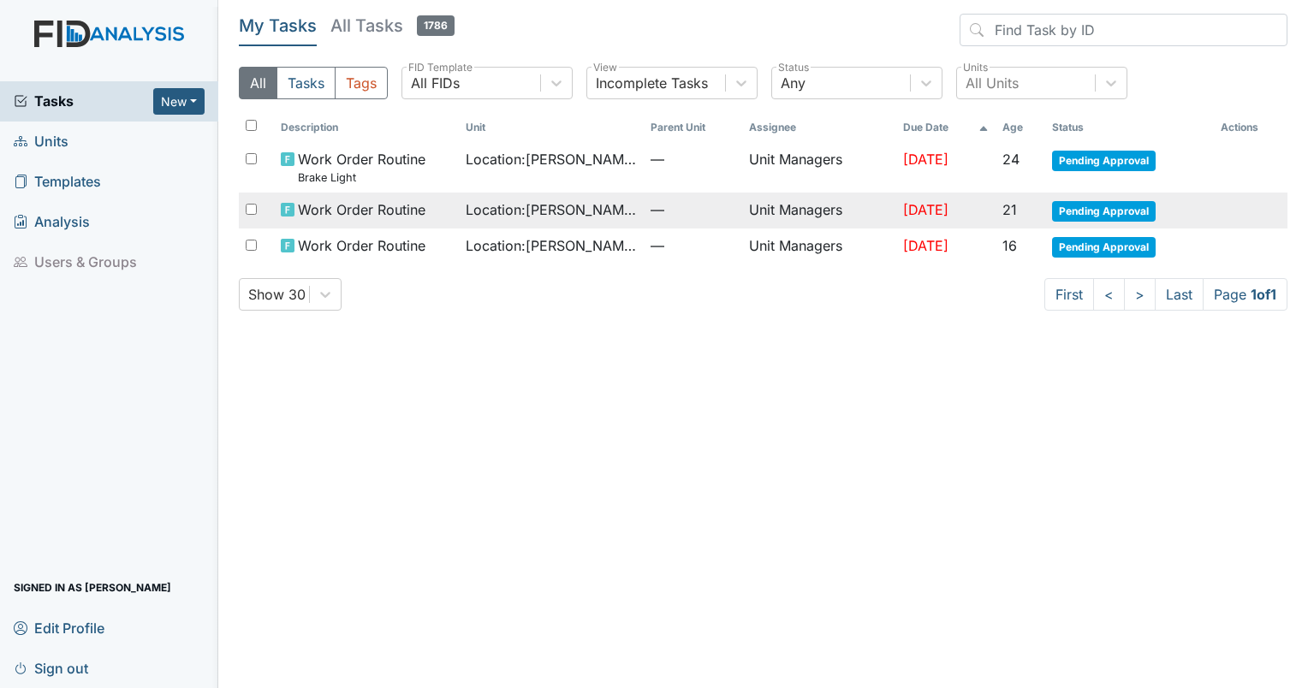
click at [1081, 212] on span "Pending Approval" at bounding box center [1104, 211] width 104 height 21
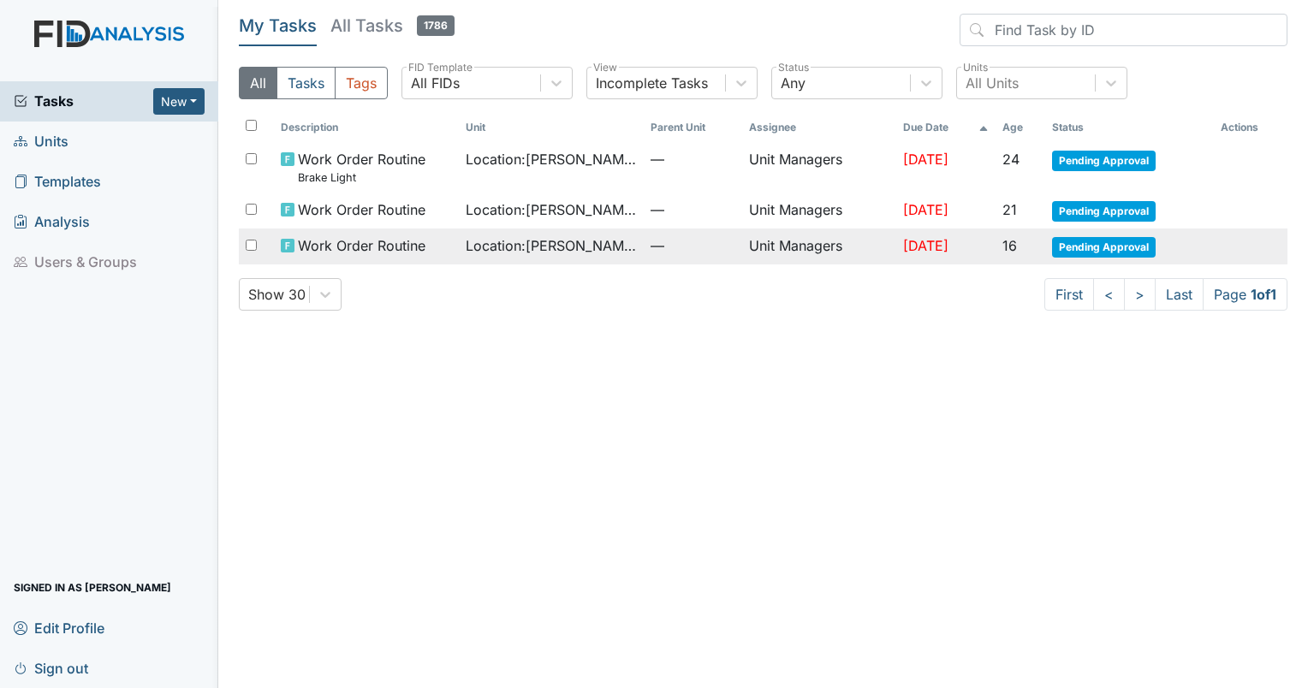
click at [958, 249] on td "Oct 4, 2025" at bounding box center [945, 247] width 99 height 36
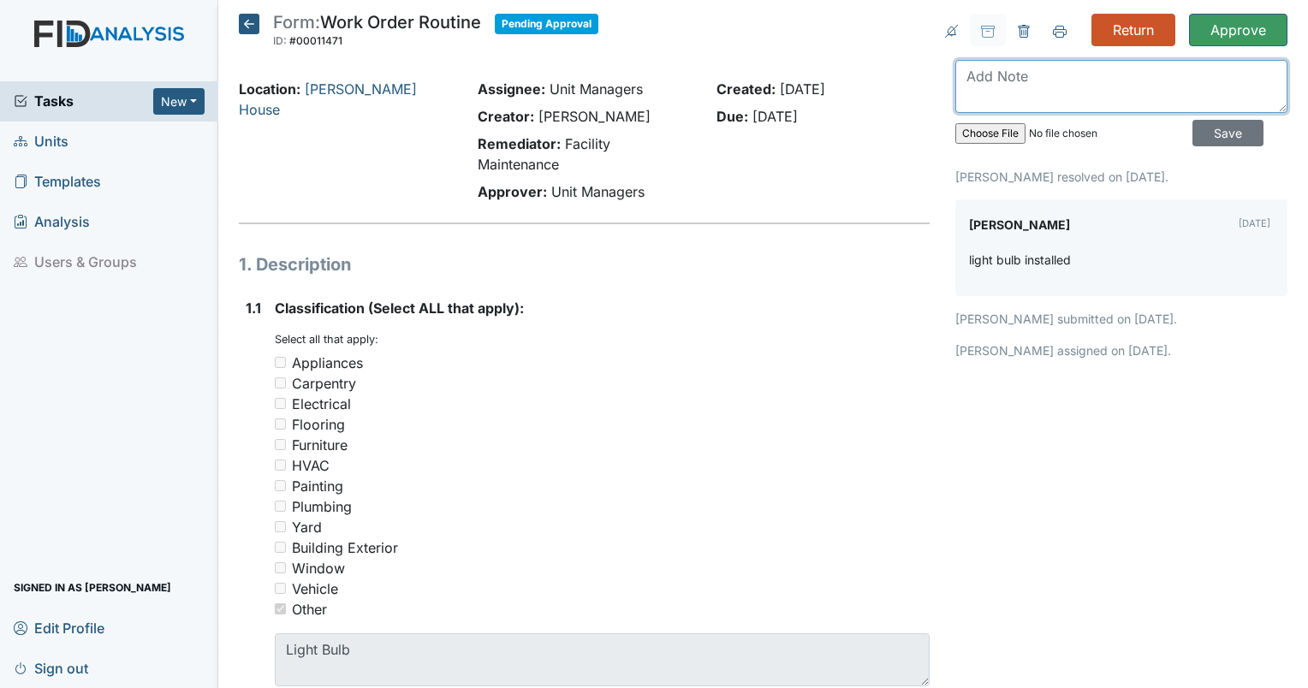
click at [1048, 105] on textarea at bounding box center [1121, 86] width 332 height 53
type textarea "J"
type textarea "Task completed"
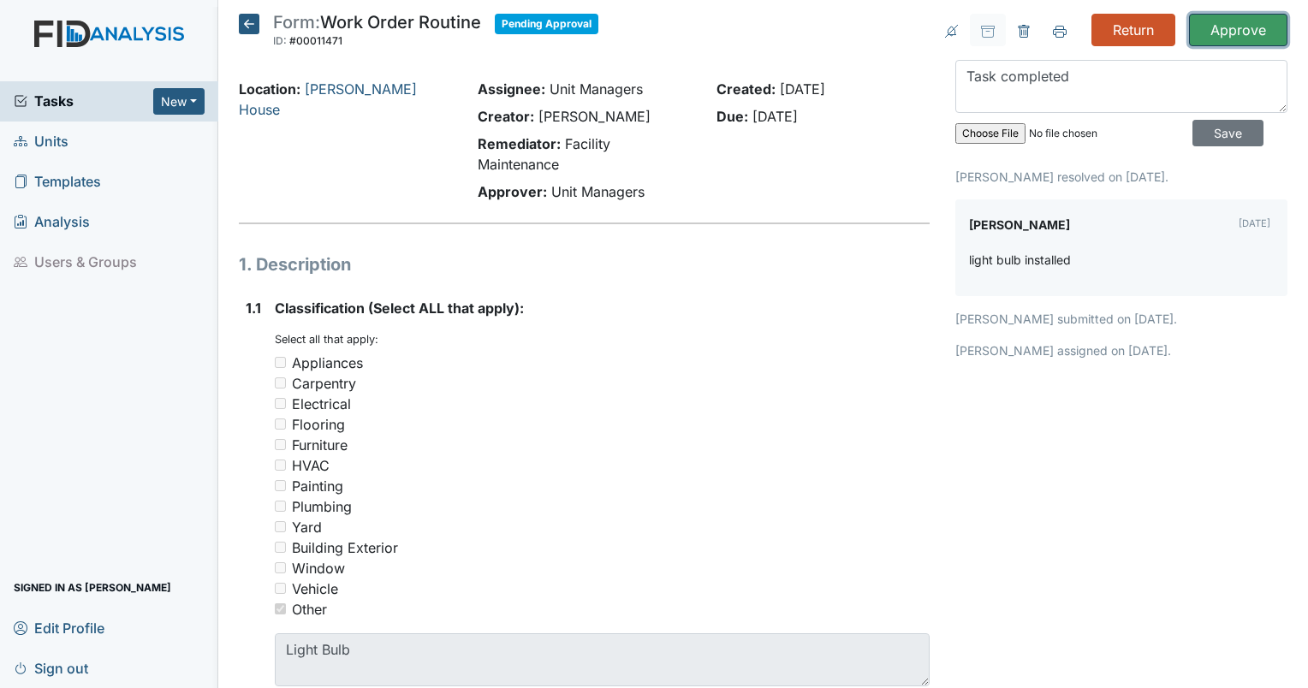
click at [1247, 33] on input "Approve" at bounding box center [1238, 30] width 98 height 33
click at [1206, 137] on input "Save" at bounding box center [1228, 133] width 71 height 27
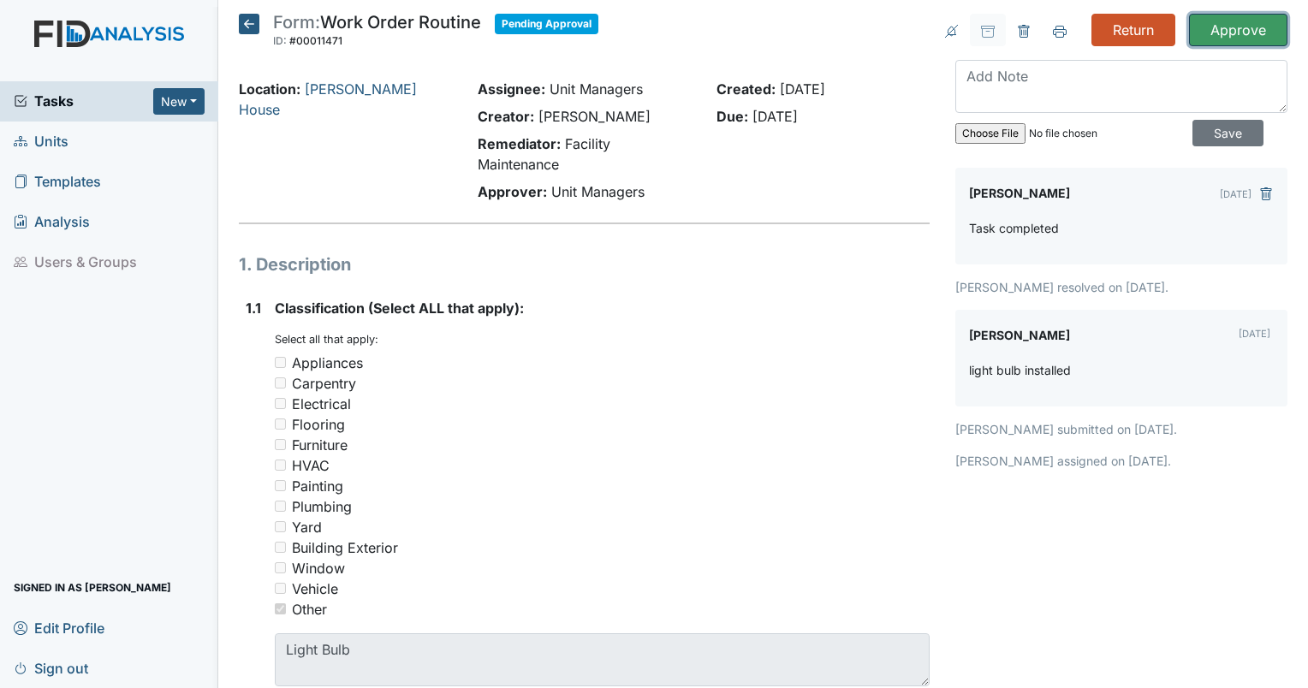
click at [1219, 33] on input "Approve" at bounding box center [1238, 30] width 98 height 33
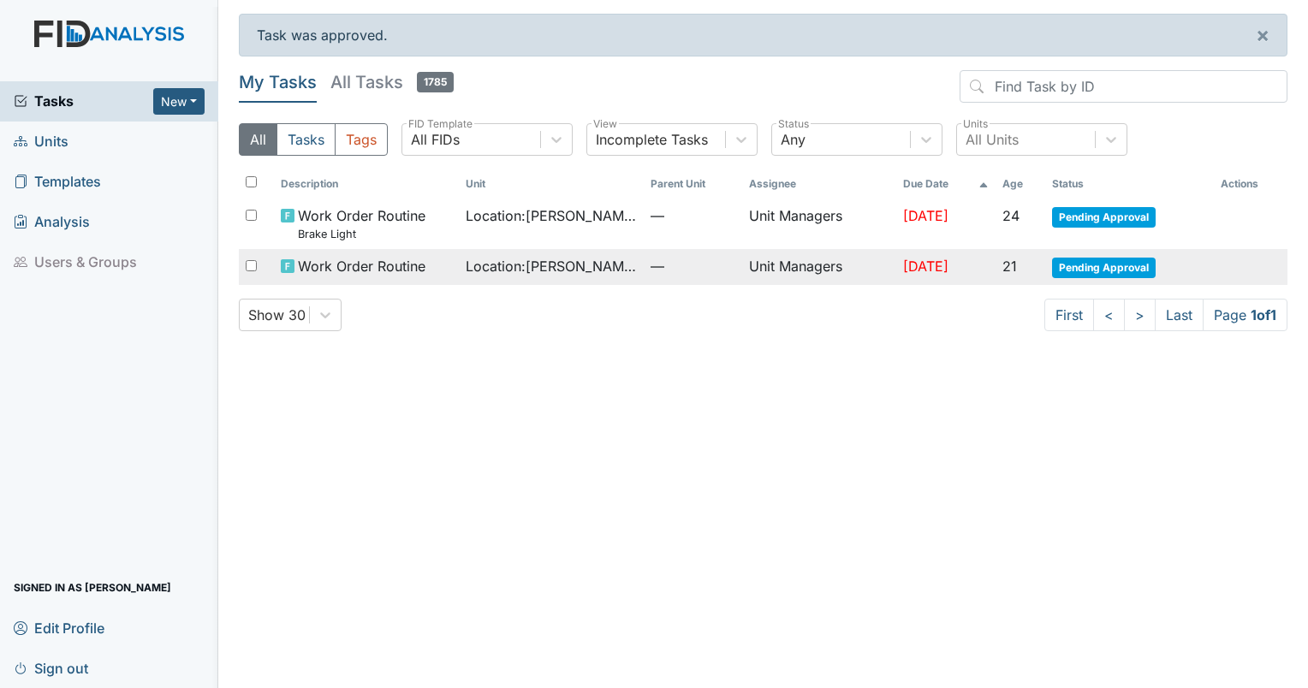
click at [947, 268] on span "[DATE]" at bounding box center [925, 266] width 45 height 17
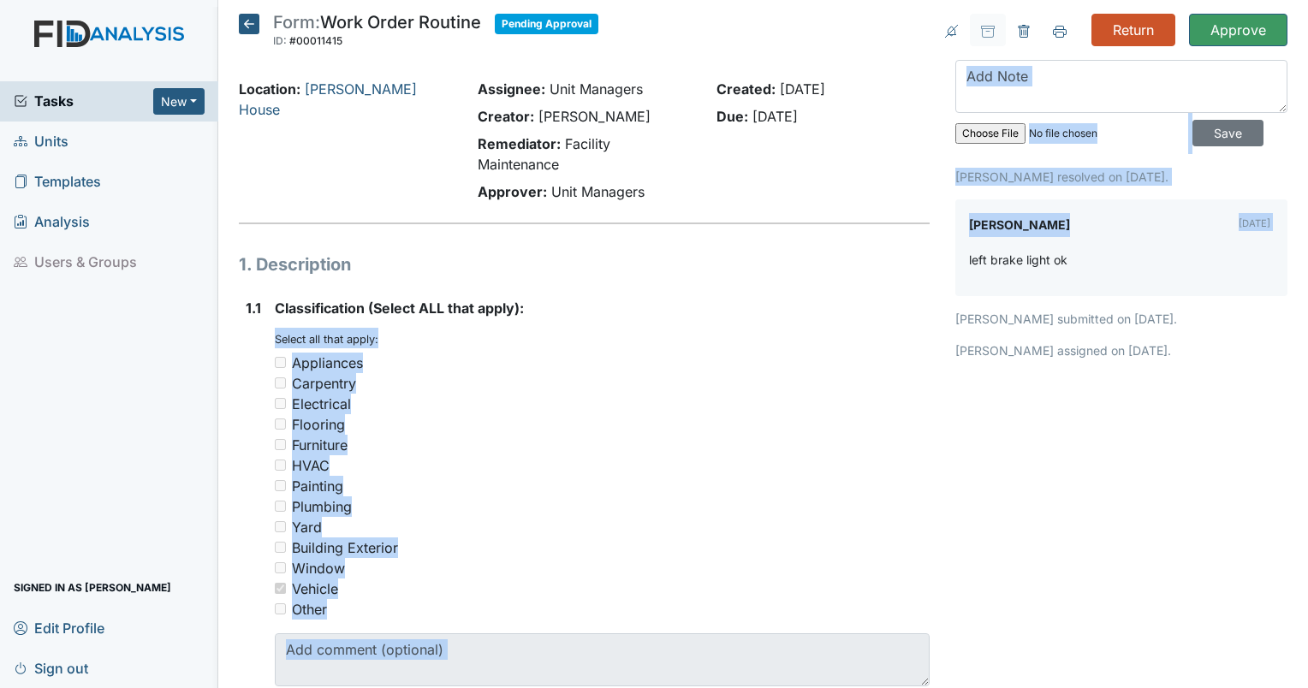
drag, startPoint x: 0, startPoint y: 0, endPoint x: 727, endPoint y: 291, distance: 783.0
click at [542, 467] on div "HVAC" at bounding box center [602, 465] width 655 height 21
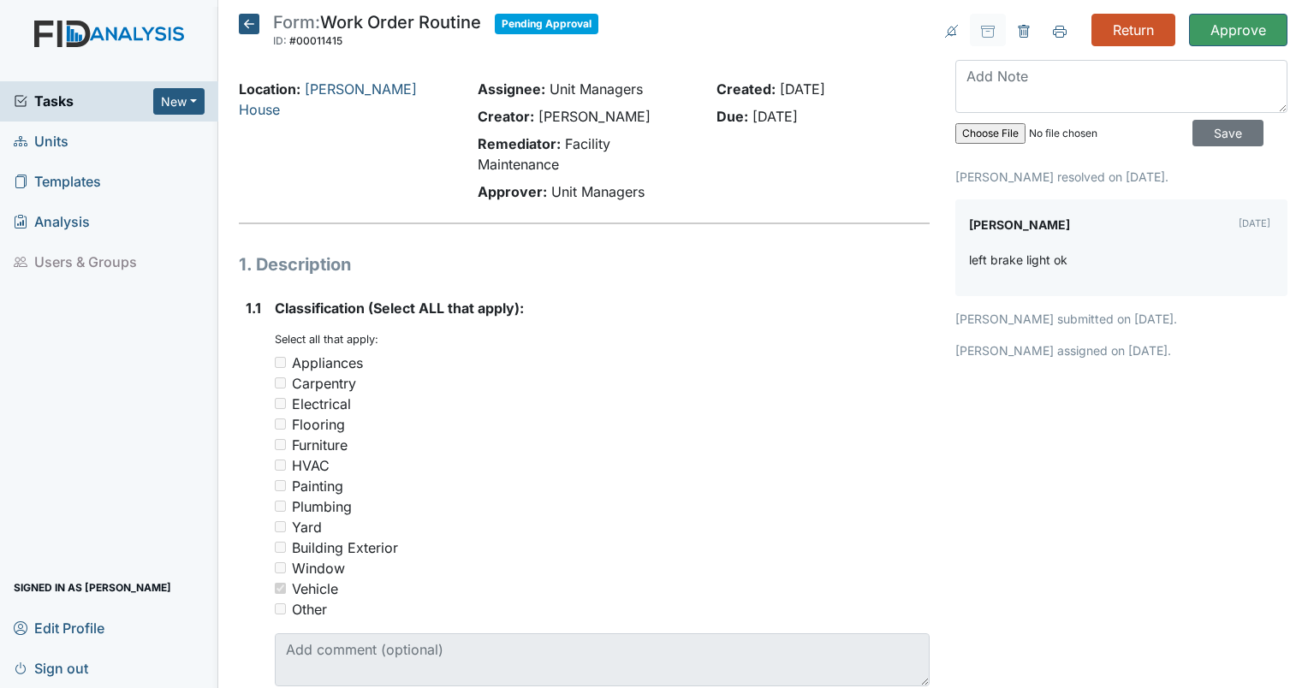
click at [240, 21] on icon at bounding box center [249, 24] width 21 height 21
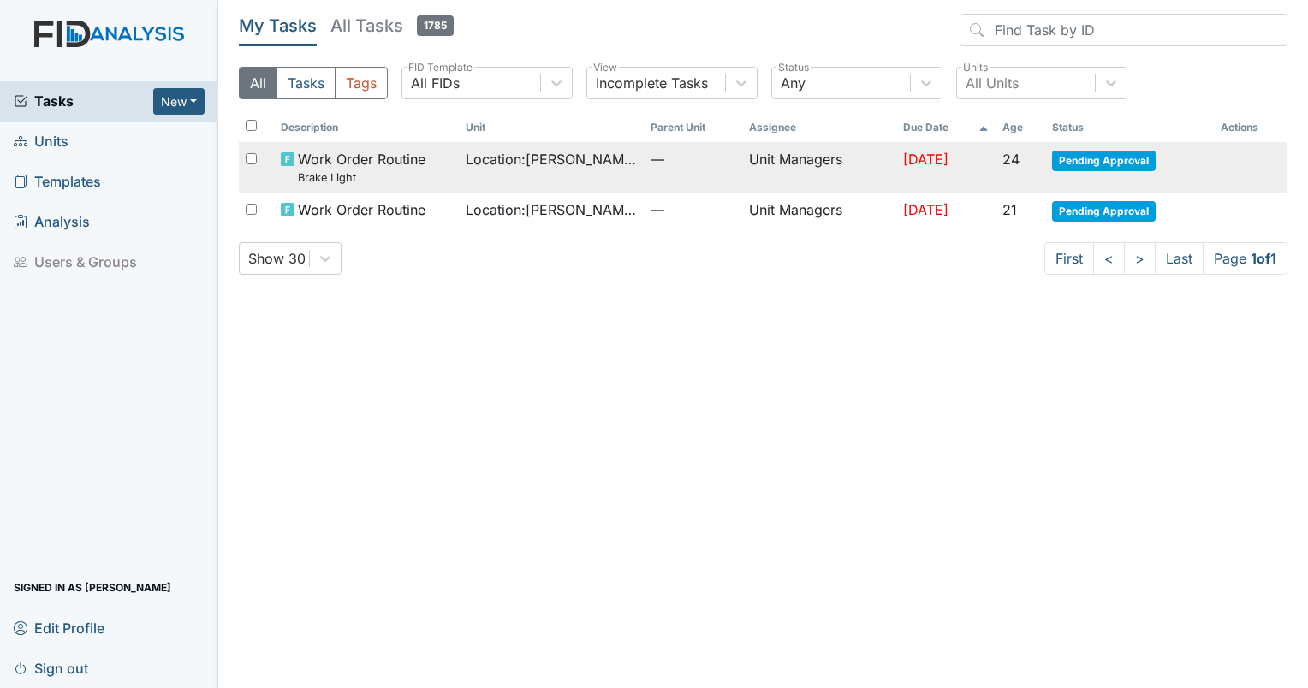
click at [671, 158] on span "—" at bounding box center [693, 159] width 85 height 21
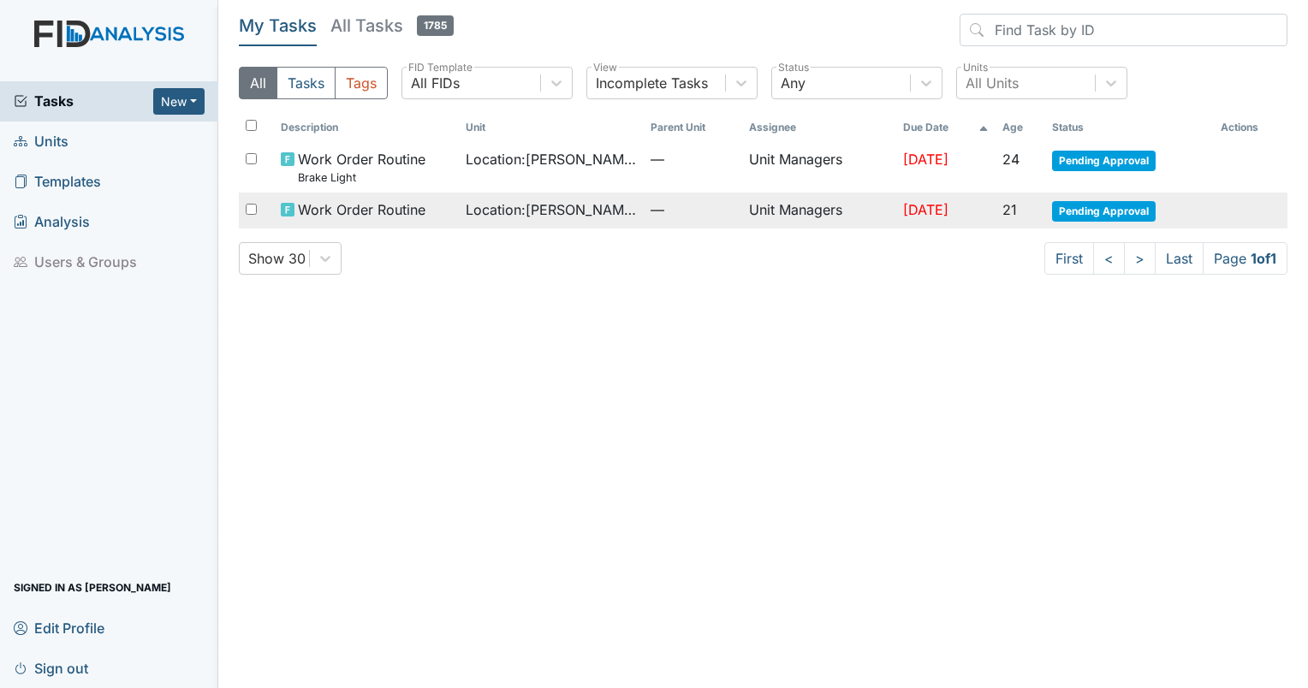
click at [414, 209] on span "Work Order Routine" at bounding box center [362, 209] width 128 height 21
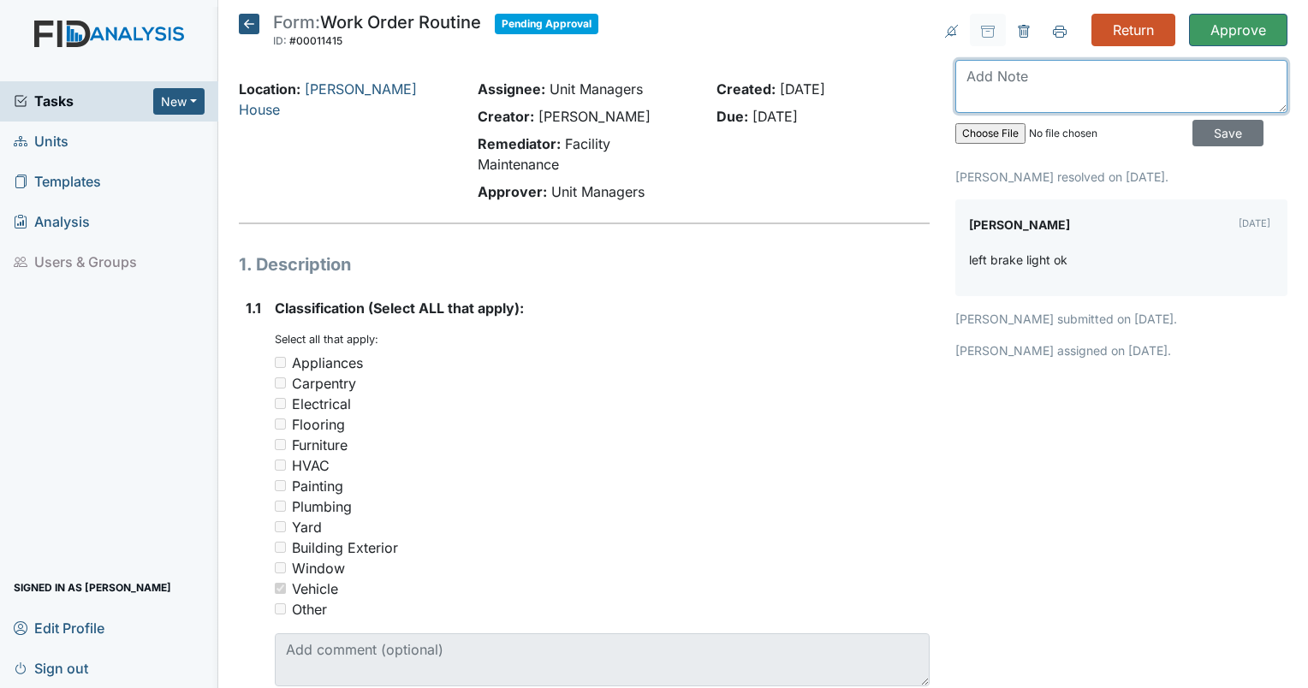
click at [1026, 103] on textarea at bounding box center [1121, 86] width 332 height 53
type textarea "Task Completed"
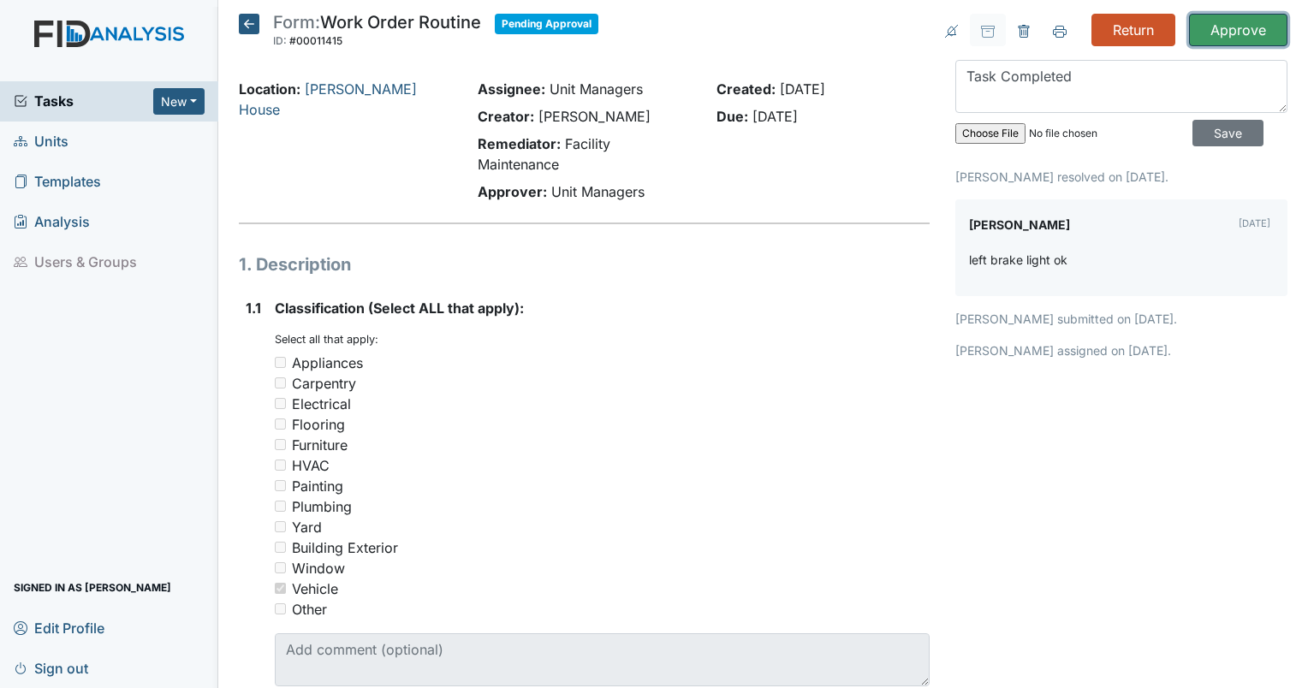
click at [1220, 32] on input "Approve" at bounding box center [1238, 30] width 98 height 33
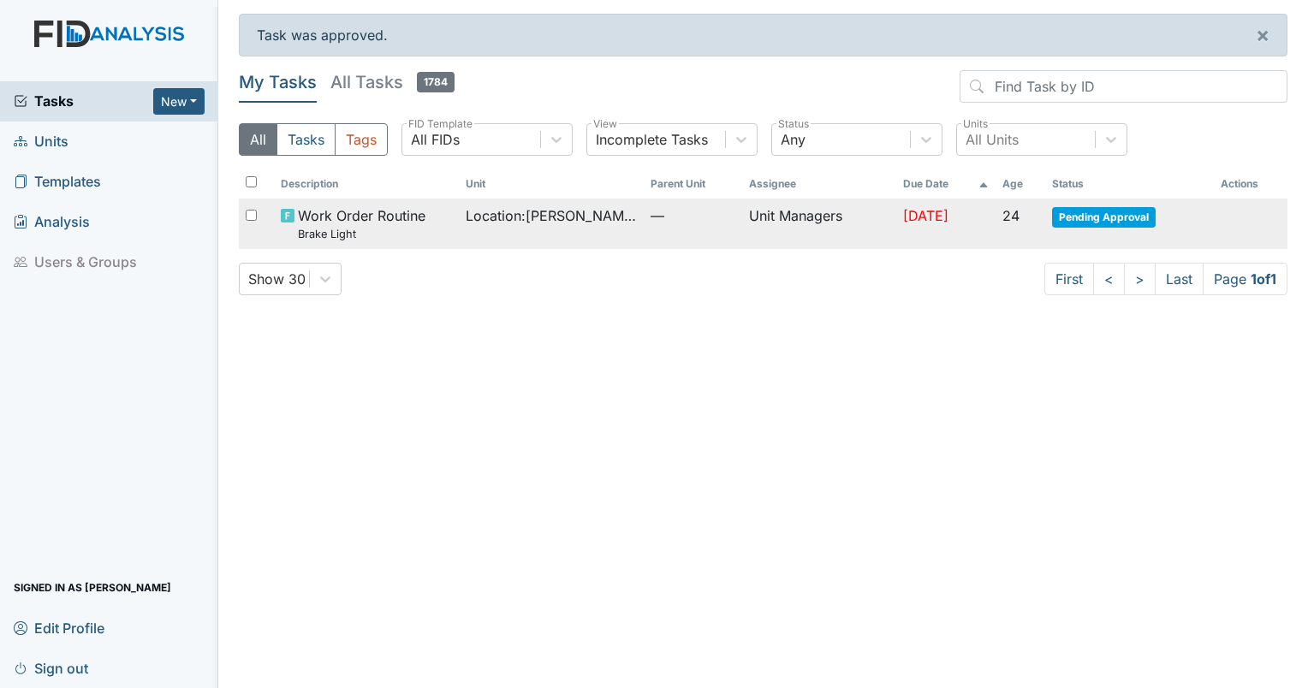
click at [795, 211] on td "Unit Managers" at bounding box center [819, 224] width 154 height 51
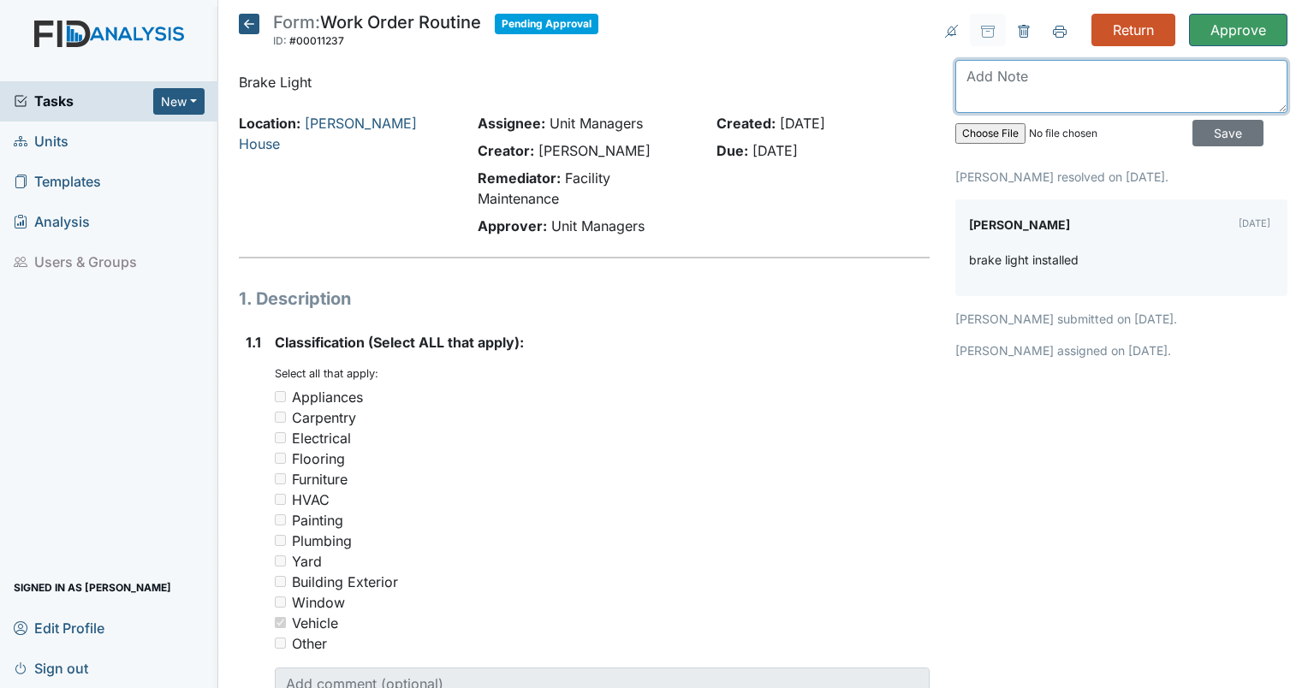
click at [1068, 94] on textarea at bounding box center [1121, 86] width 332 height 53
type textarea "Task completed"
click at [1229, 124] on input "Save" at bounding box center [1228, 133] width 71 height 27
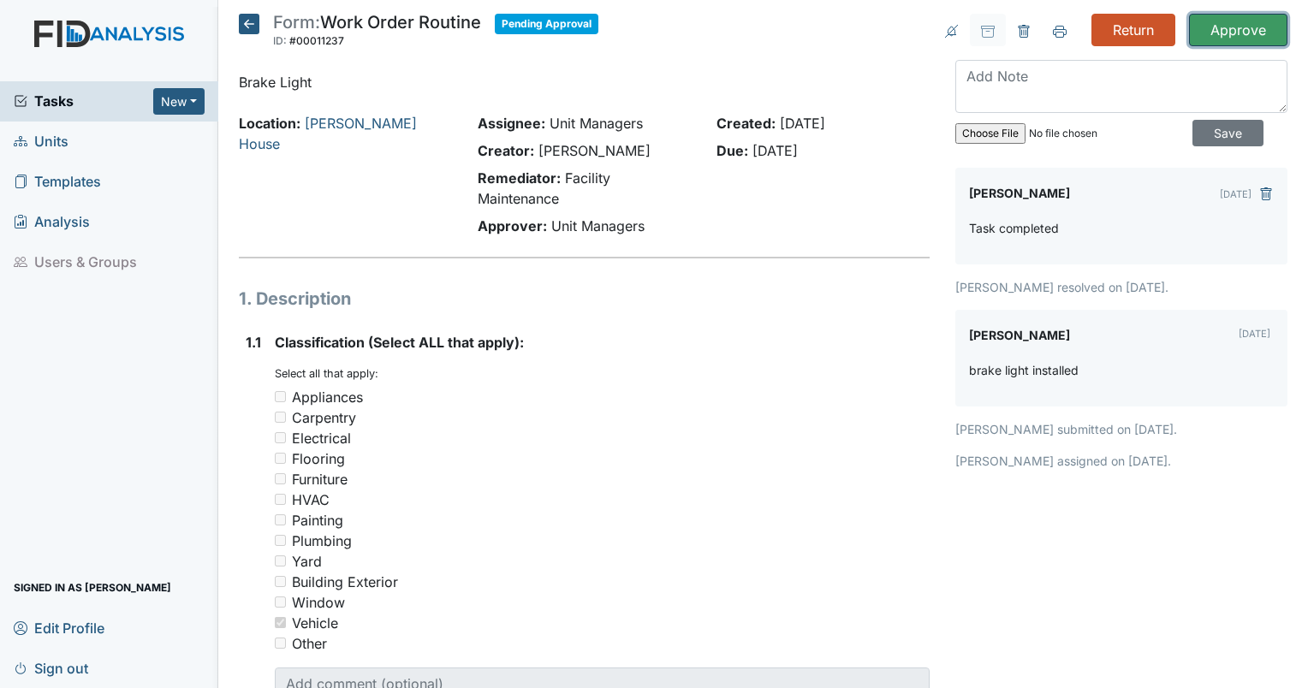
click at [1217, 24] on input "Approve" at bounding box center [1238, 30] width 98 height 33
